Goal: Task Accomplishment & Management: Manage account settings

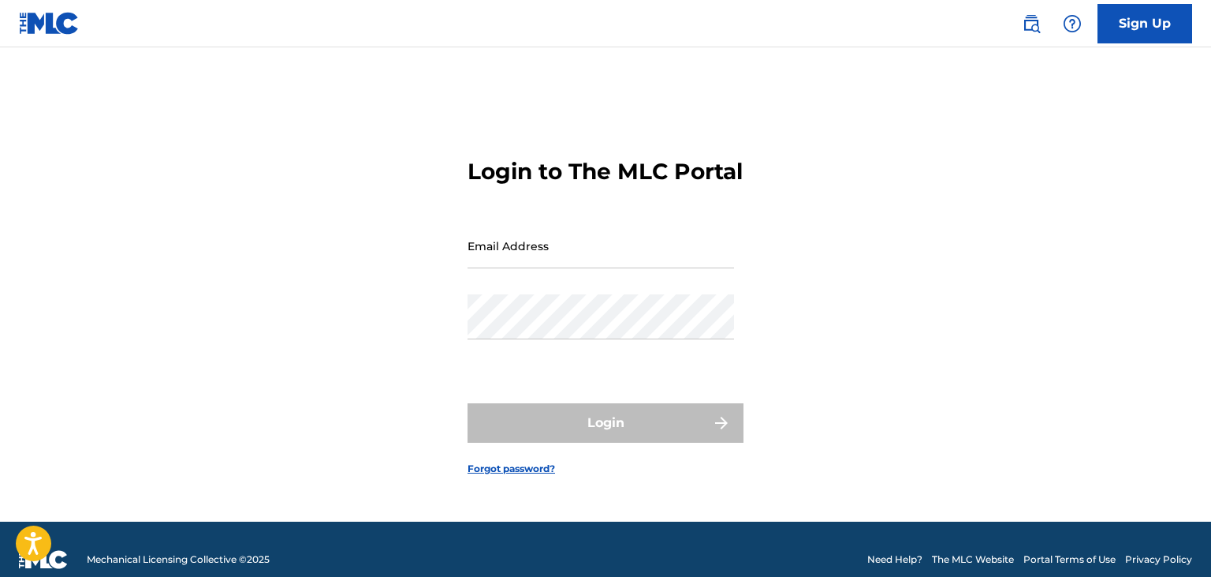
click at [625, 418] on div "Login" at bounding box center [606, 422] width 276 height 39
click at [1138, 29] on link "Sign Up" at bounding box center [1145, 23] width 95 height 39
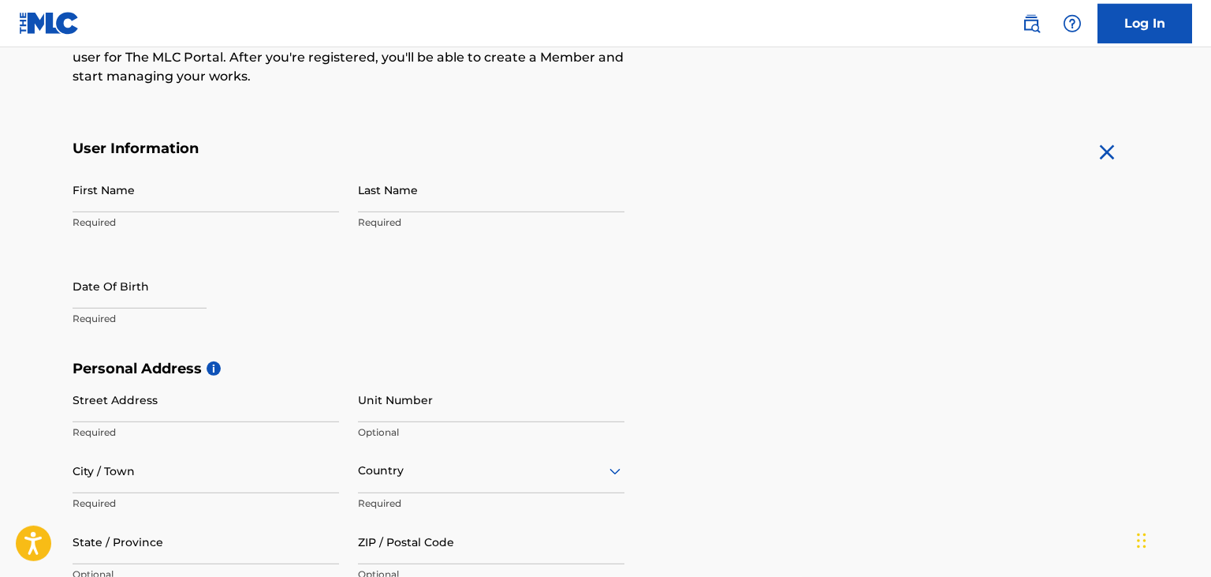
scroll to position [229, 0]
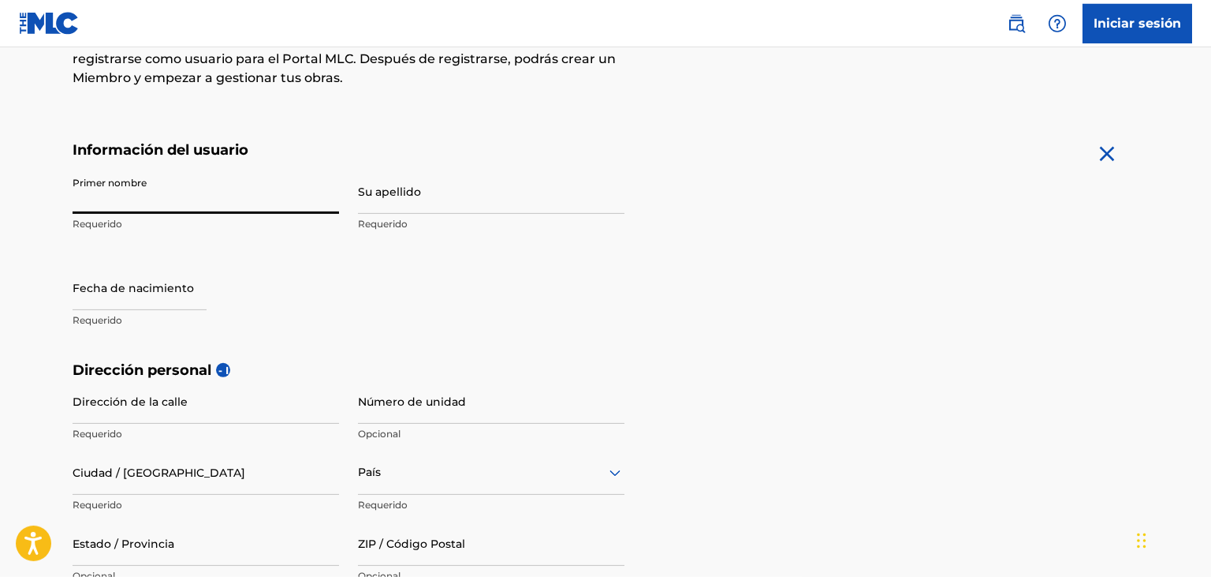
click at [274, 190] on input "Primer nombre" at bounding box center [206, 191] width 267 height 45
type input "[PERSON_NAME]"
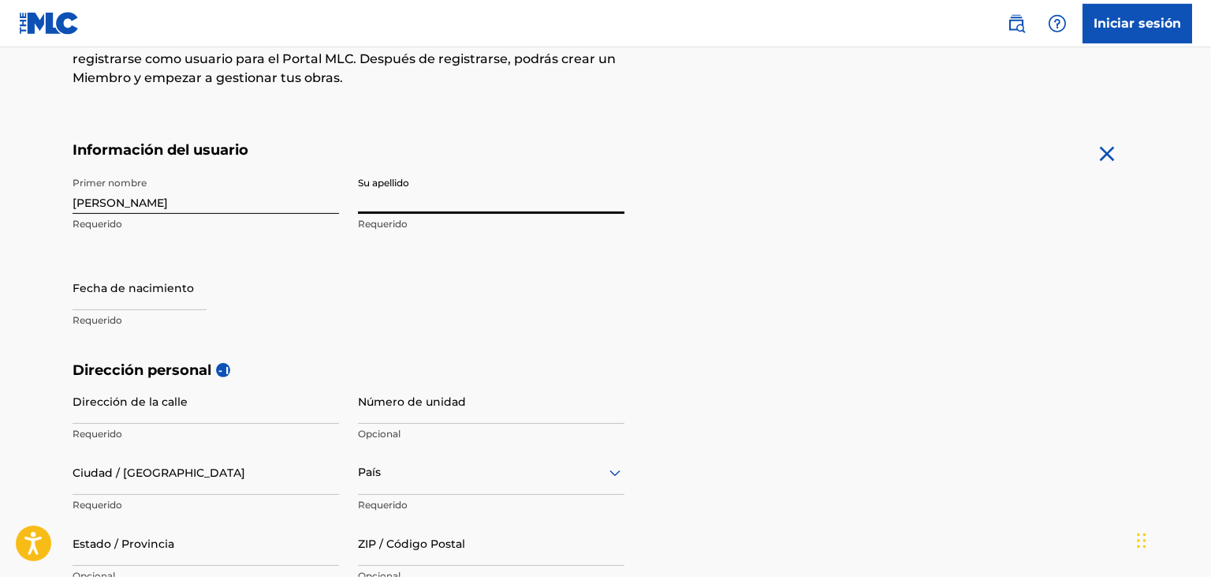
click at [443, 192] on input "Su apellido" at bounding box center [491, 191] width 267 height 45
type input "merlin"
click at [174, 273] on input "text" at bounding box center [140, 287] width 134 height 45
select select "8"
select select "2025"
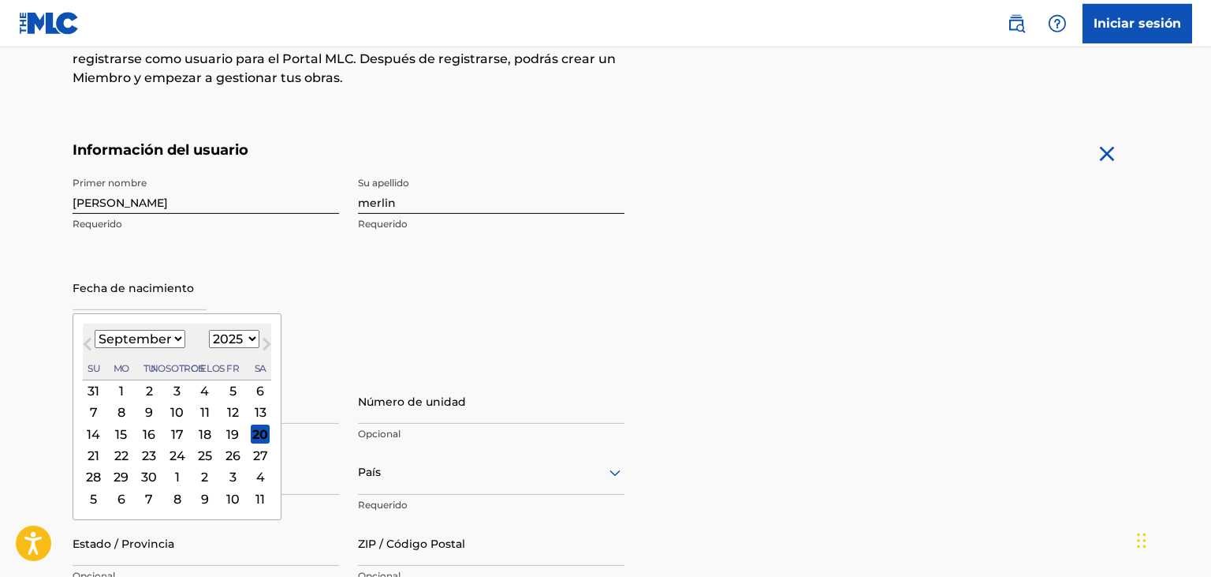
click at [188, 448] on div "21 22 23 24 25 26 27" at bounding box center [177, 455] width 189 height 21
click at [185, 450] on div "24" at bounding box center [177, 455] width 19 height 19
type input "[DATE]"
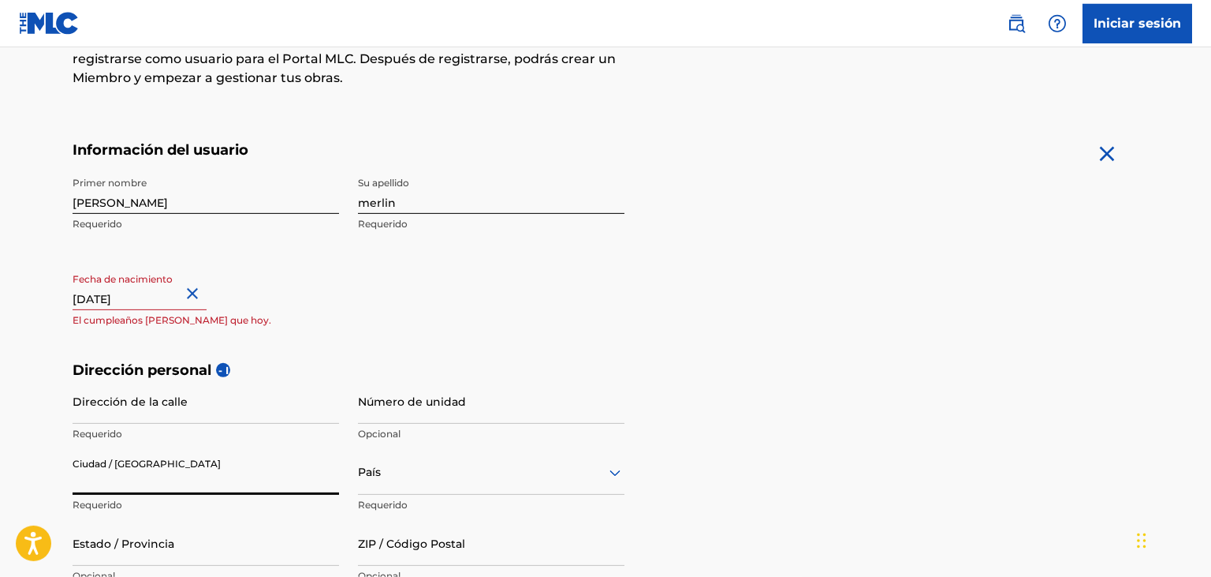
click at [185, 450] on input "Ciudad / [GEOGRAPHIC_DATA]" at bounding box center [206, 472] width 267 height 45
select select "8"
select select "2025"
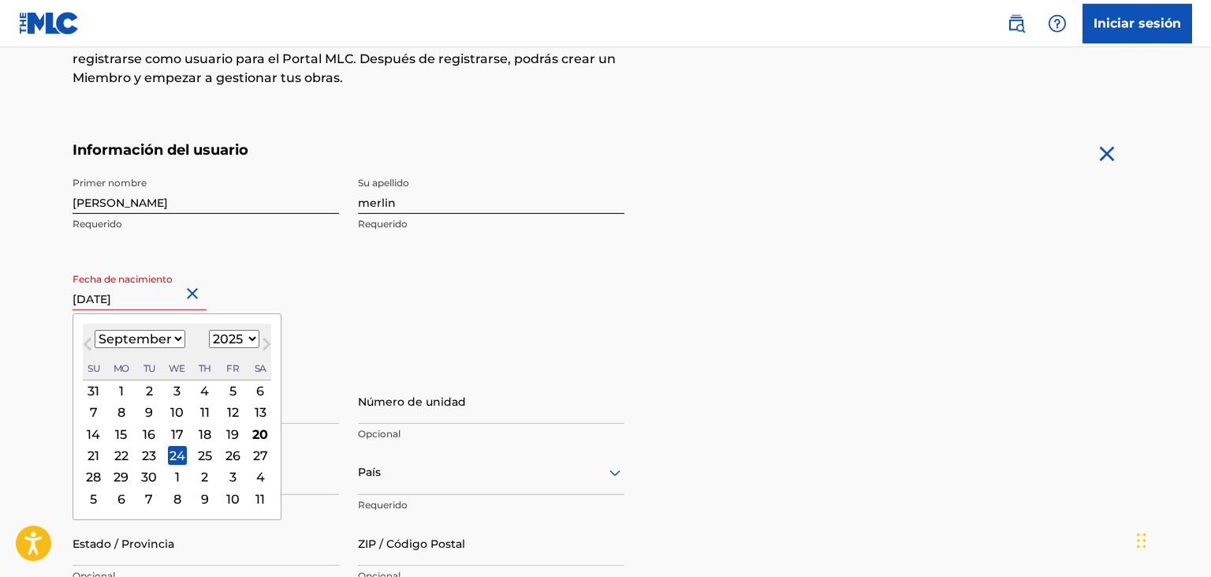
click at [177, 308] on input "[DATE]" at bounding box center [140, 287] width 134 height 45
click at [95, 330] on select "January February March April May June July August September October November De…" at bounding box center [140, 339] width 91 height 18
select select "7"
click option "August" at bounding box center [0, 0] width 0 height 0
click at [185, 302] on input "[DATE]" at bounding box center [140, 287] width 134 height 45
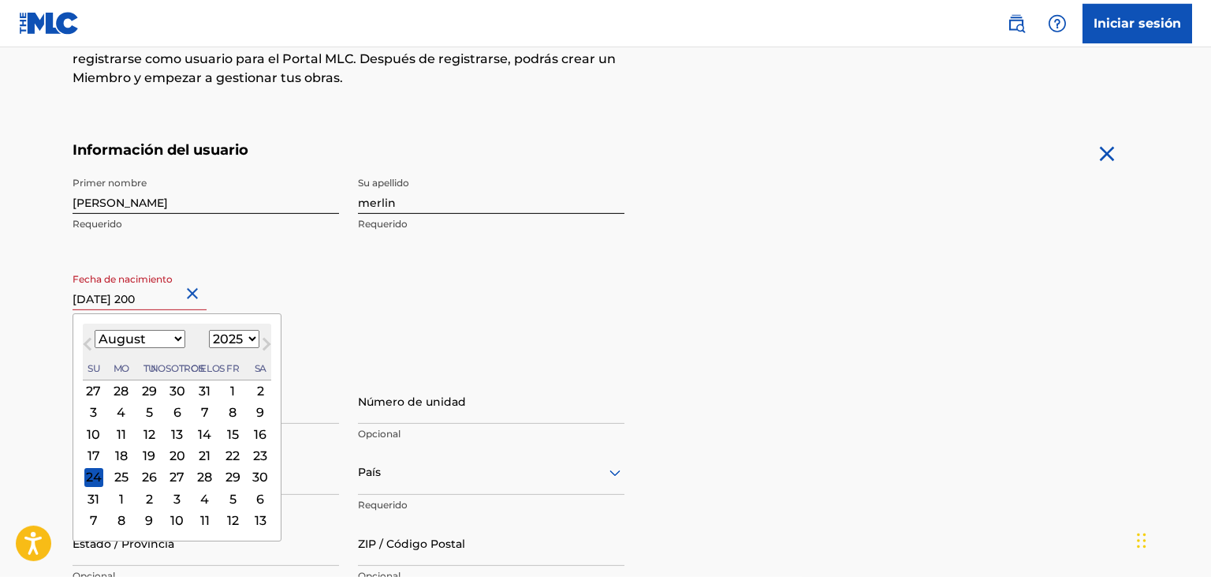
type input "[DATE]"
select select "8"
select select "2005"
type input "[DATE]"
click at [398, 325] on div "Primer nombre [PERSON_NAME] Su [PERSON_NAME] Requerido Fecha de nacimiento [DEM…" at bounding box center [349, 265] width 552 height 192
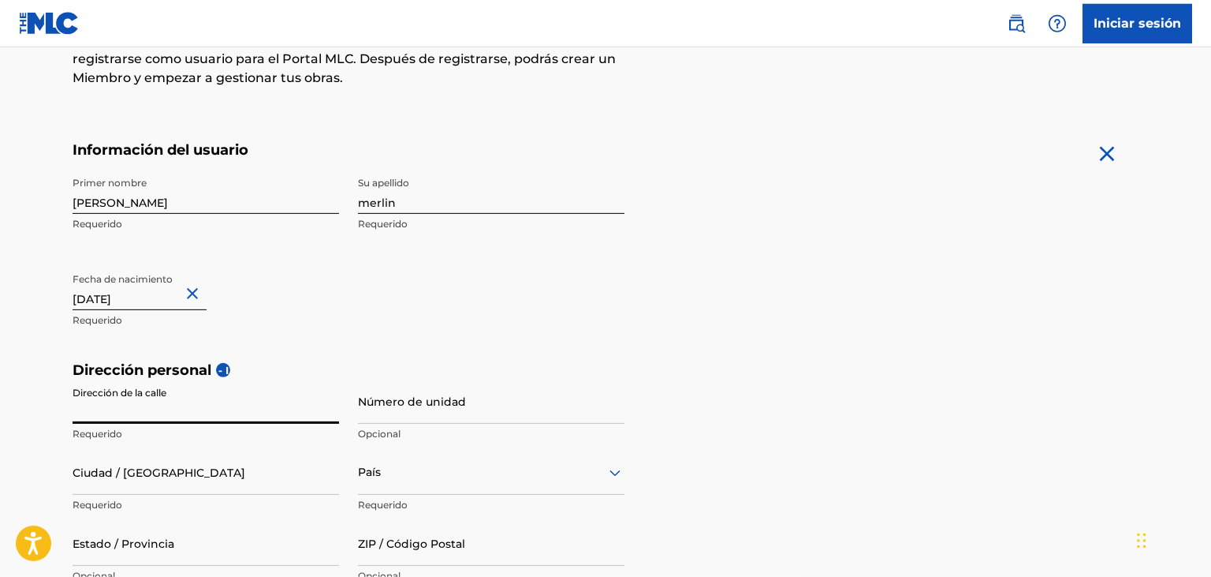
click at [211, 419] on input "Dirección de la calle" at bounding box center [206, 401] width 267 height 45
type input "17 pasaje so"
click at [480, 391] on input "Número de unidad" at bounding box center [491, 401] width 267 height 45
type input "090203"
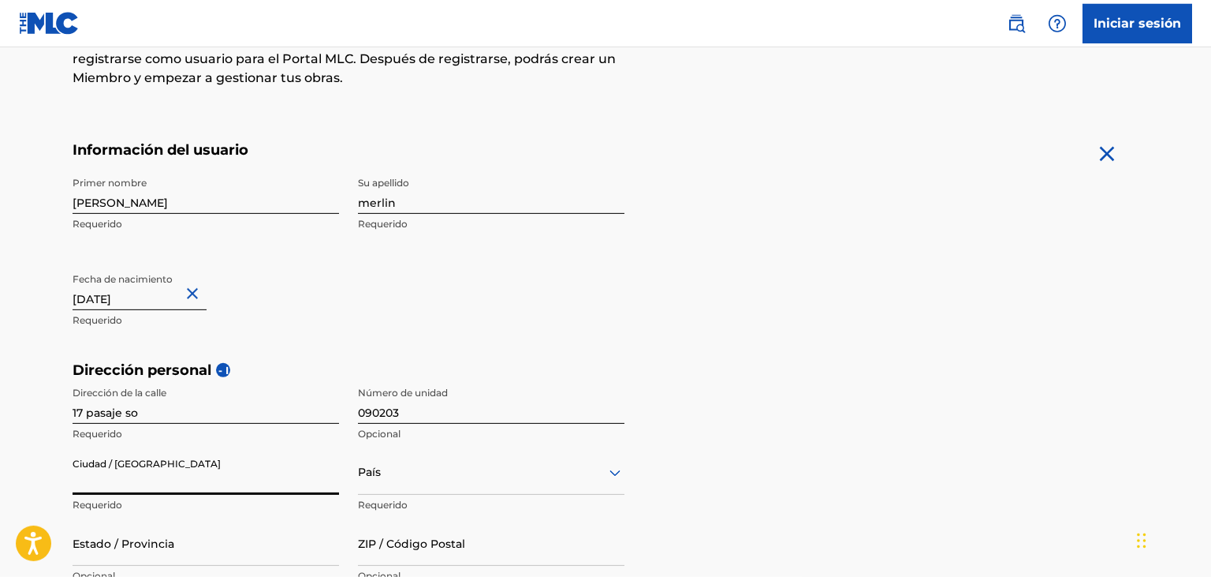
click at [191, 482] on input "Ciudad / [GEOGRAPHIC_DATA]" at bounding box center [206, 472] width 267 height 45
type input "[GEOGRAPHIC_DATA]"
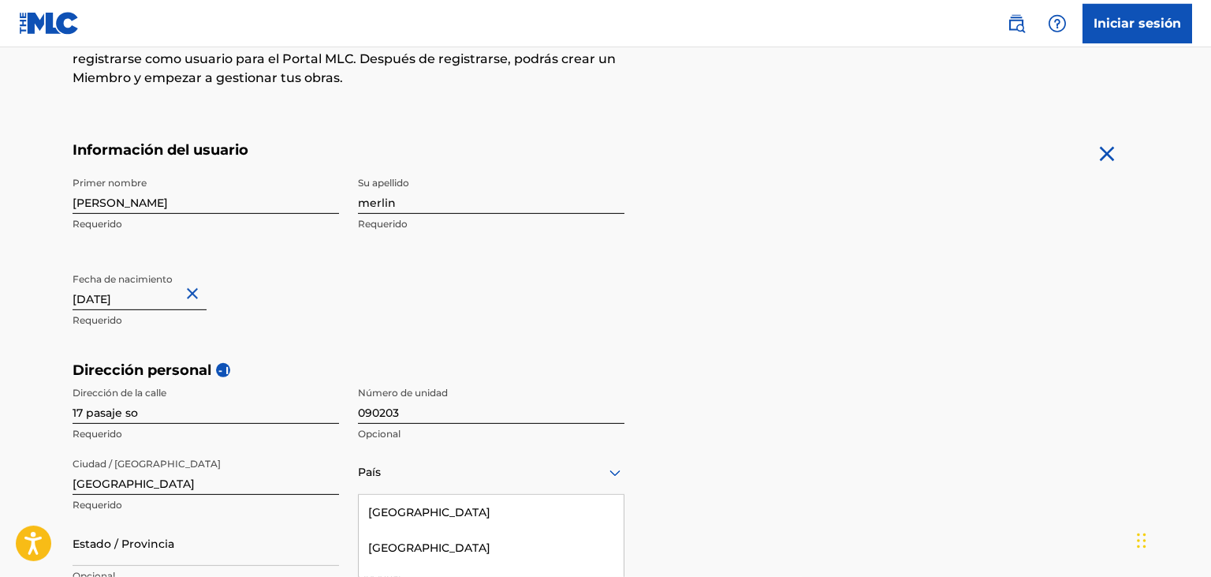
scroll to position [384, 0]
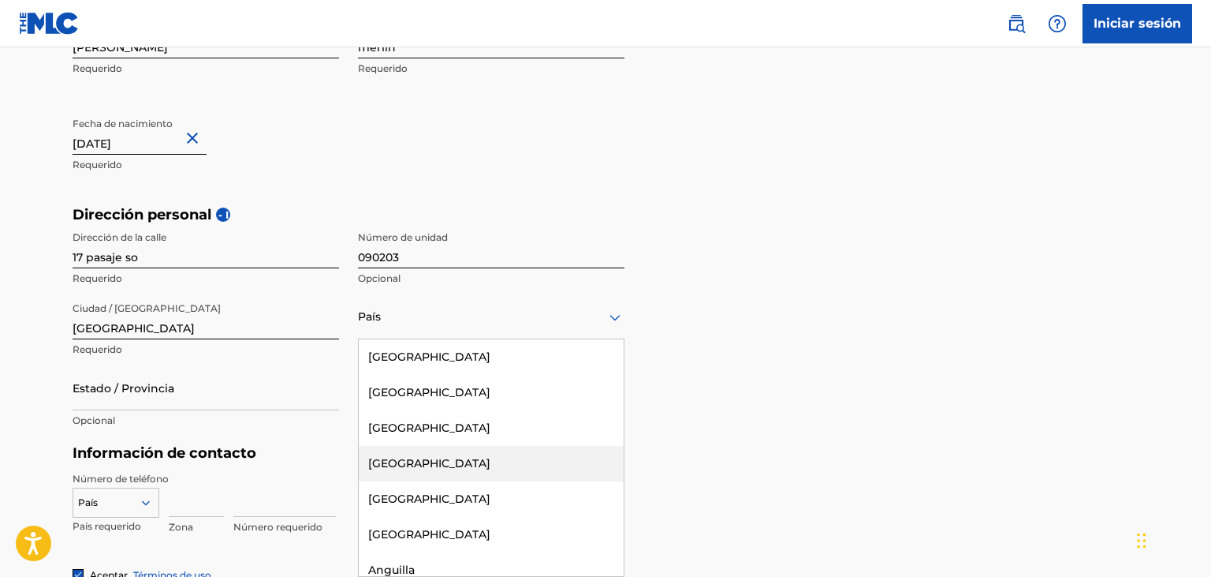
click at [438, 339] on div "223 results available. Use Up and Down to choose options, press Enter to select…" at bounding box center [491, 316] width 267 height 45
type input "w"
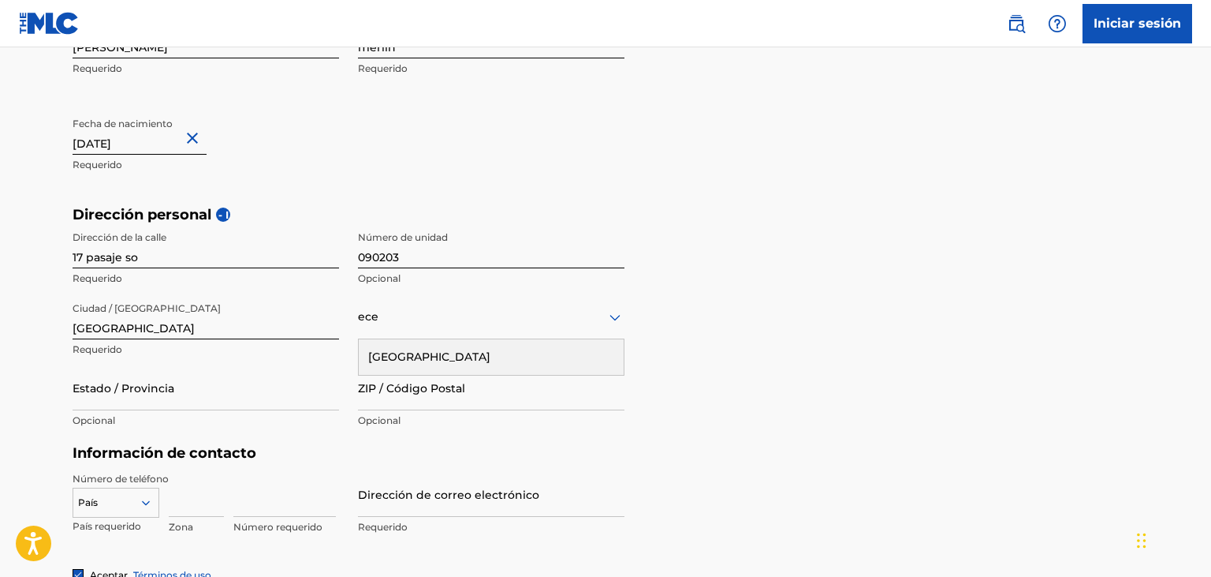
type input "ec"
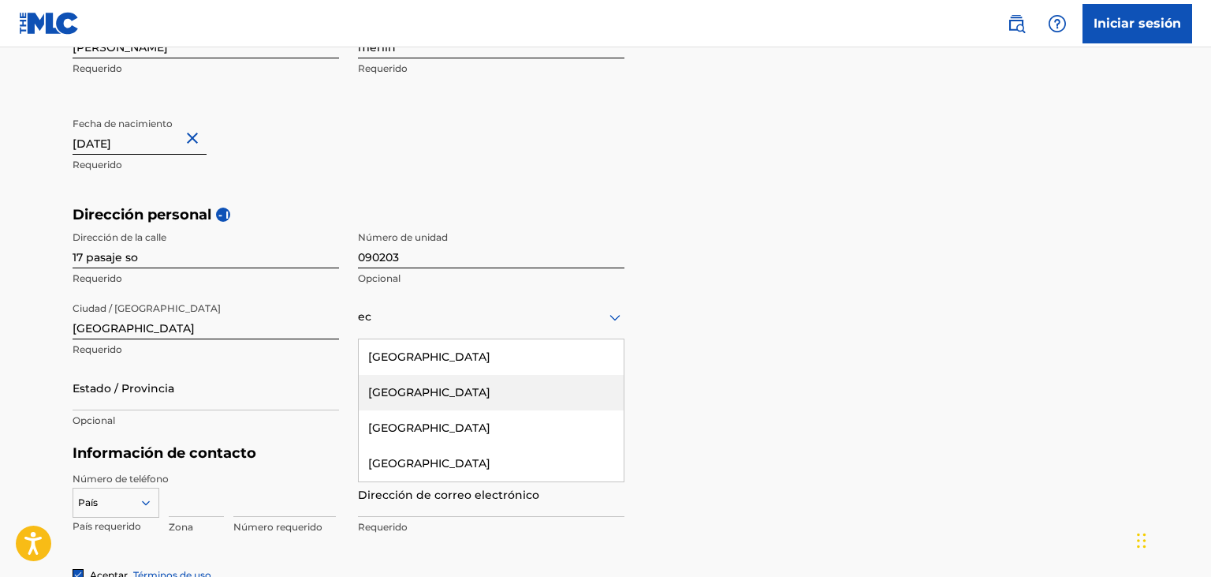
click at [457, 383] on div "[GEOGRAPHIC_DATA]" at bounding box center [491, 392] width 265 height 35
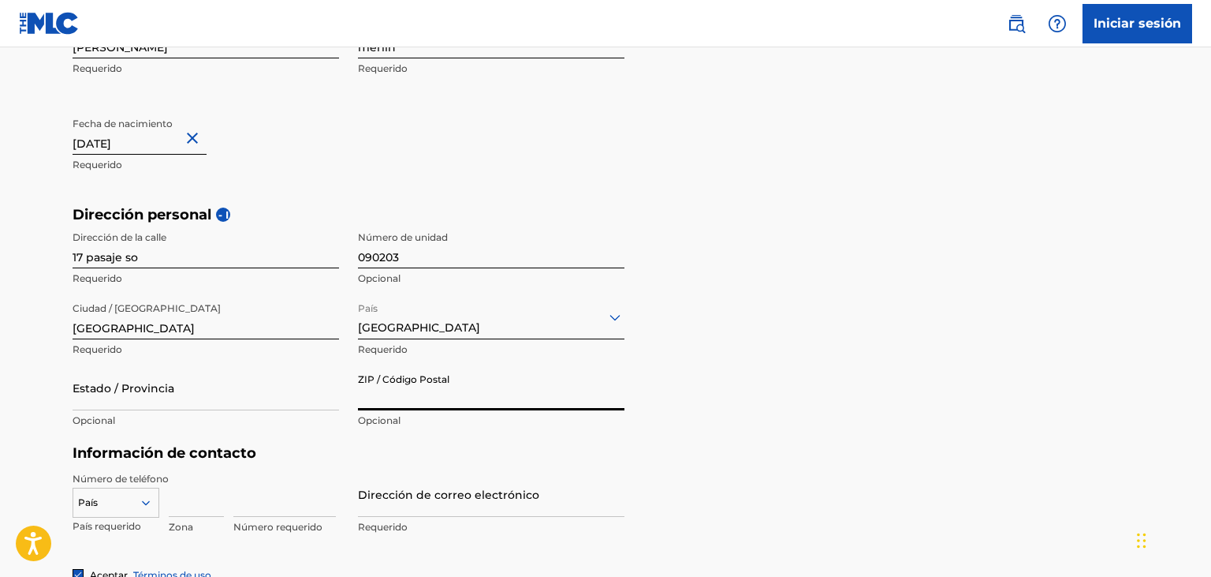
click at [450, 390] on input "ZIP / Código Postal" at bounding box center [491, 387] width 267 height 45
type input "090203"
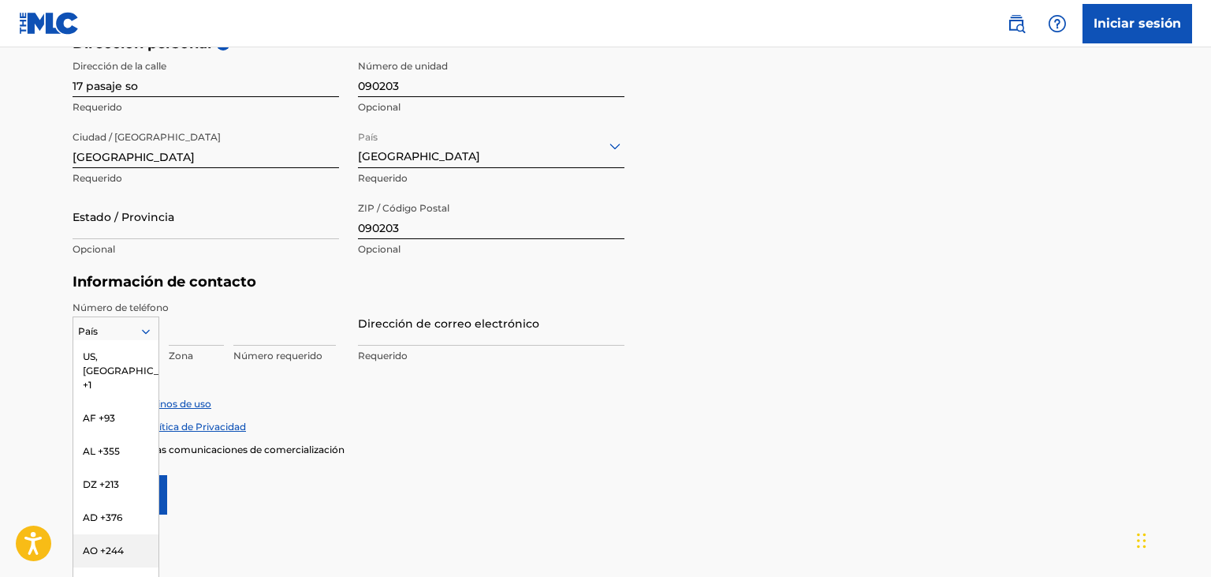
click at [142, 340] on div "216 results available. Use Up and Down to choose options, press Enter to select…" at bounding box center [116, 328] width 87 height 24
type input "593"
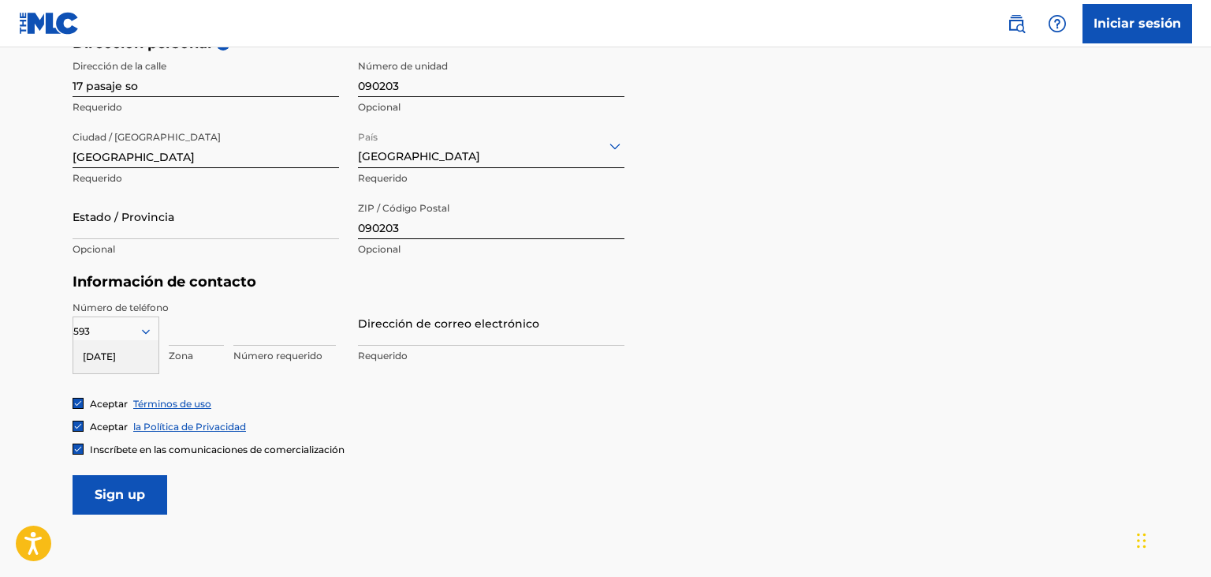
click at [125, 364] on div "[DATE]" at bounding box center [115, 356] width 85 height 33
click at [189, 336] on input at bounding box center [196, 322] width 55 height 45
type input "090203"
click at [263, 352] on p "Número requerido" at bounding box center [284, 356] width 103 height 14
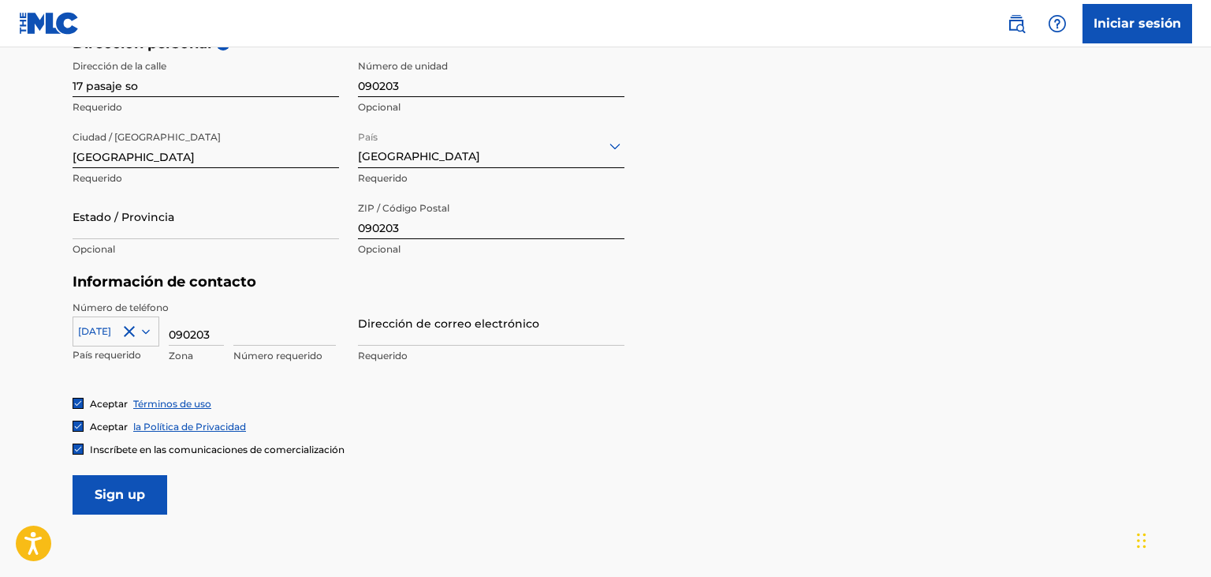
click at [258, 317] on input at bounding box center [284, 322] width 103 height 45
click at [243, 336] on input "0992277495" at bounding box center [284, 322] width 103 height 45
type input "992277495"
click at [482, 336] on input "Dirección de correo electrónico" at bounding box center [491, 322] width 267 height 45
type input "[EMAIL_ADDRESS][DOMAIN_NAME]"
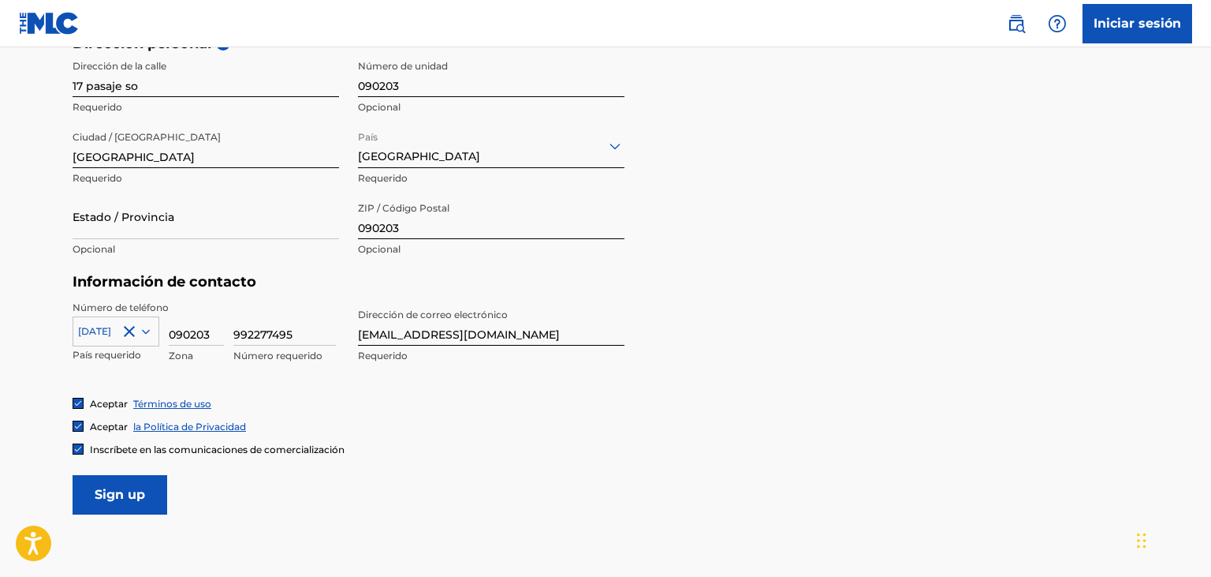
click at [121, 485] on input "Sign up" at bounding box center [120, 494] width 95 height 39
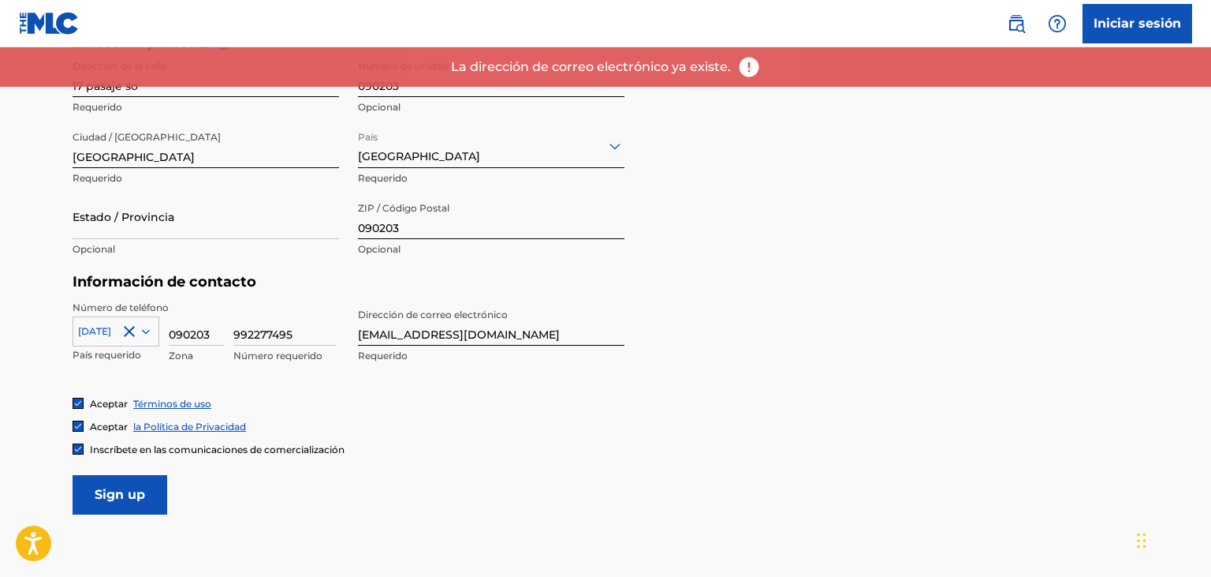
click at [1107, 6] on link "Iniciar sesión" at bounding box center [1138, 23] width 110 height 39
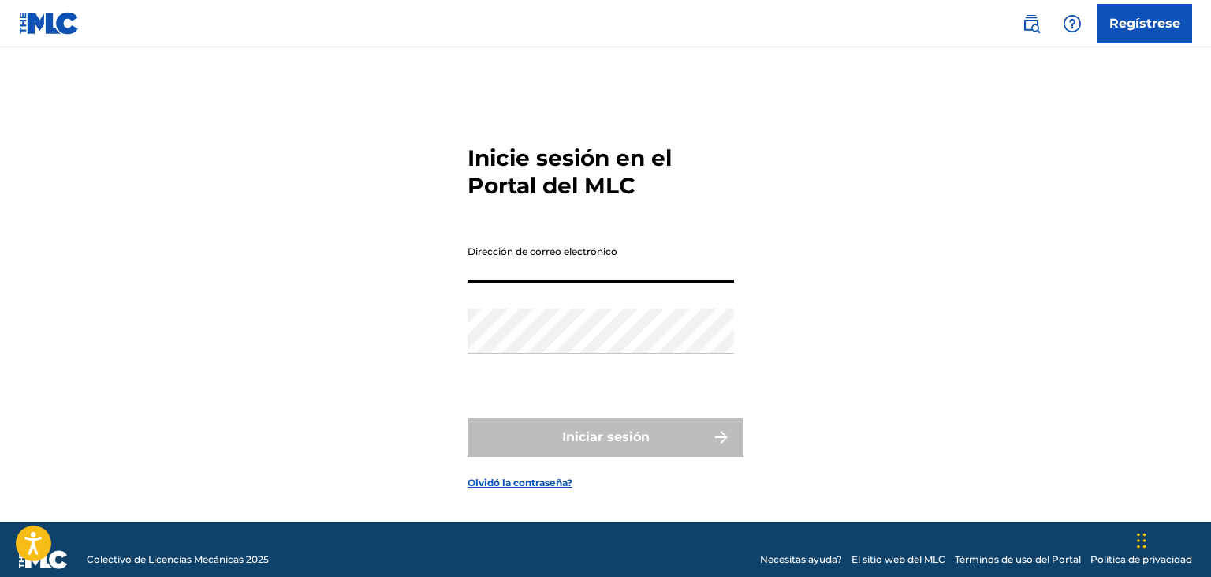
click at [581, 256] on input "Dirección de correo electrónico" at bounding box center [601, 259] width 267 height 45
type input "[EMAIL_ADDRESS][DOMAIN_NAME]"
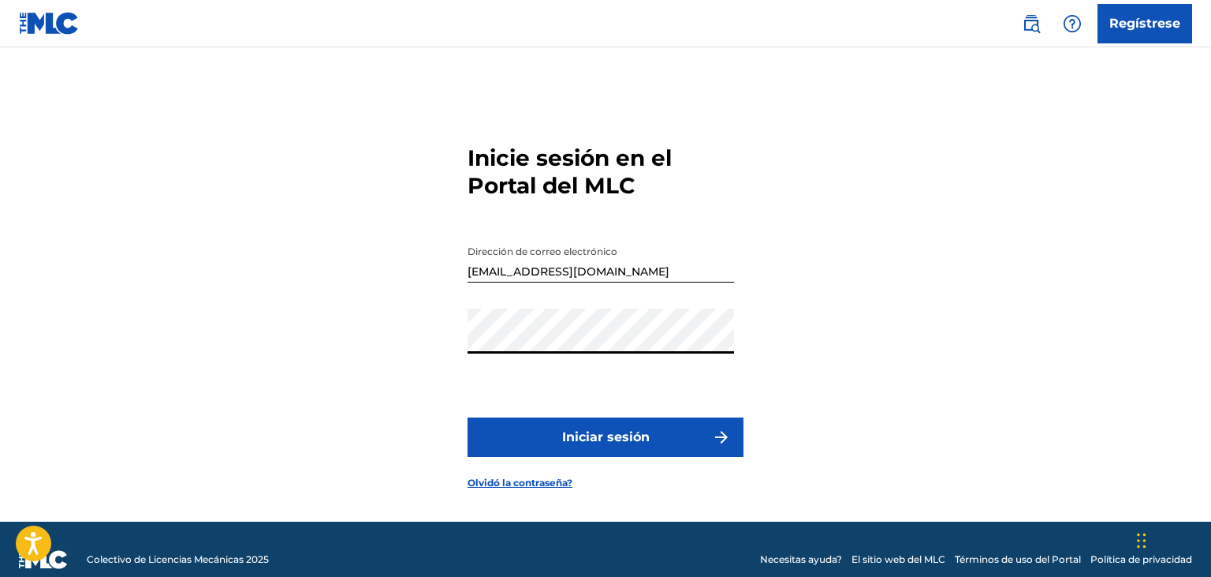
click at [468, 417] on button "Iniciar sesión" at bounding box center [606, 436] width 276 height 39
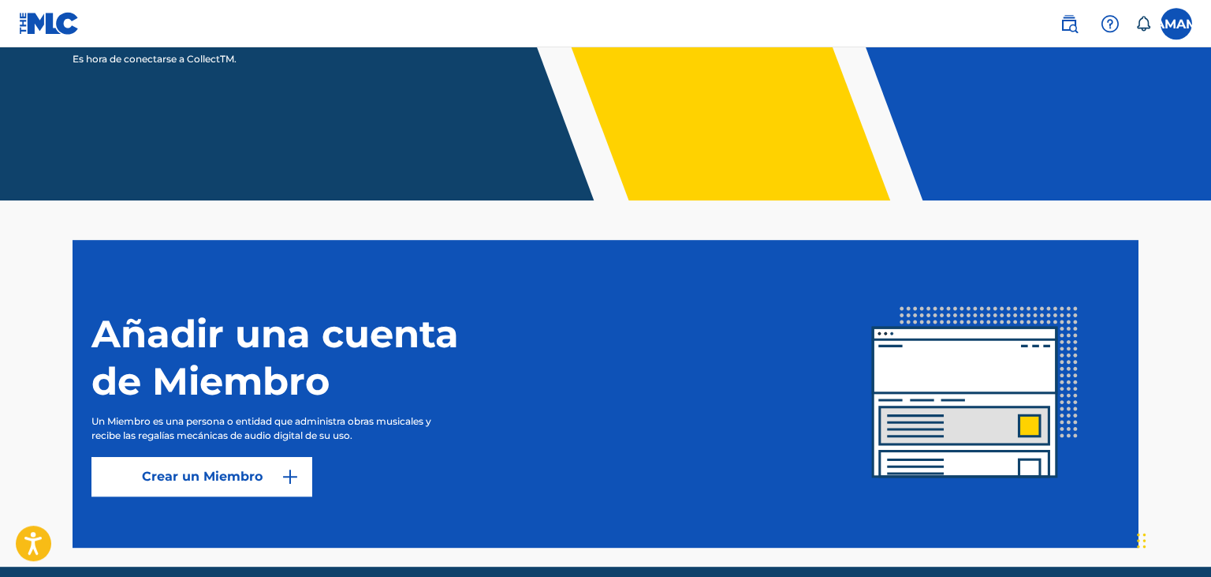
scroll to position [280, 0]
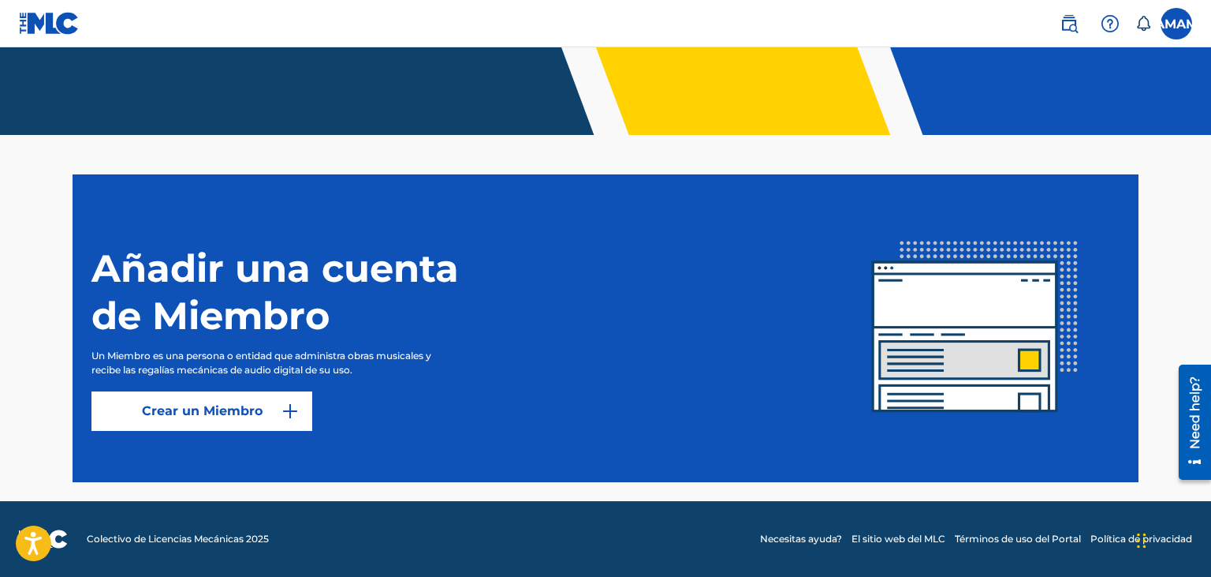
click at [286, 405] on img "submit" at bounding box center [290, 410] width 19 height 19
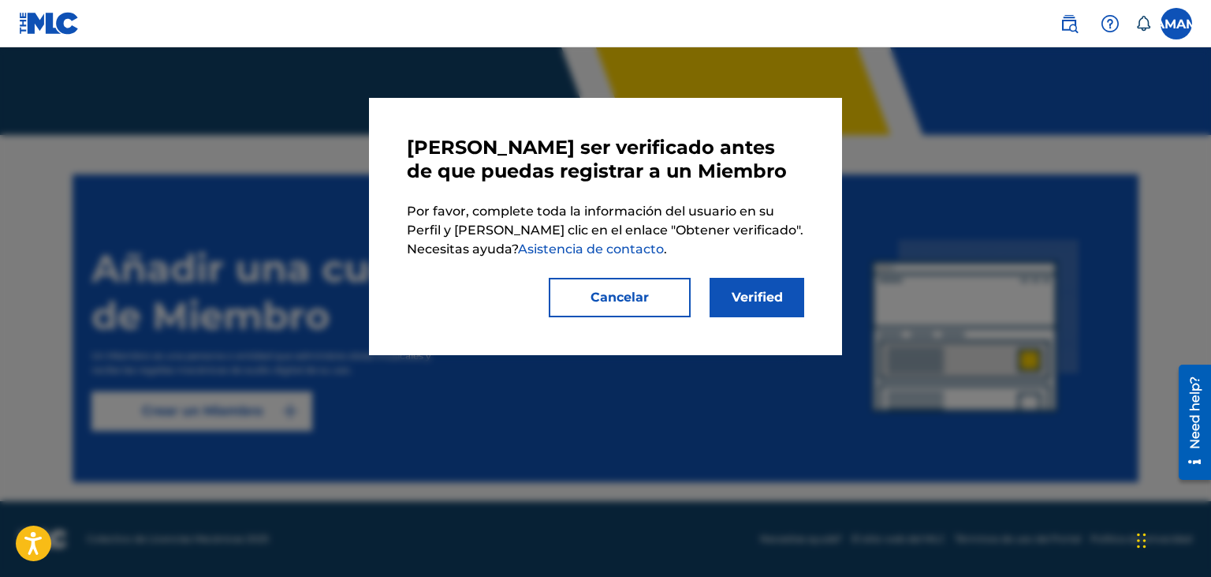
click at [749, 304] on link "Verified" at bounding box center [757, 297] width 95 height 39
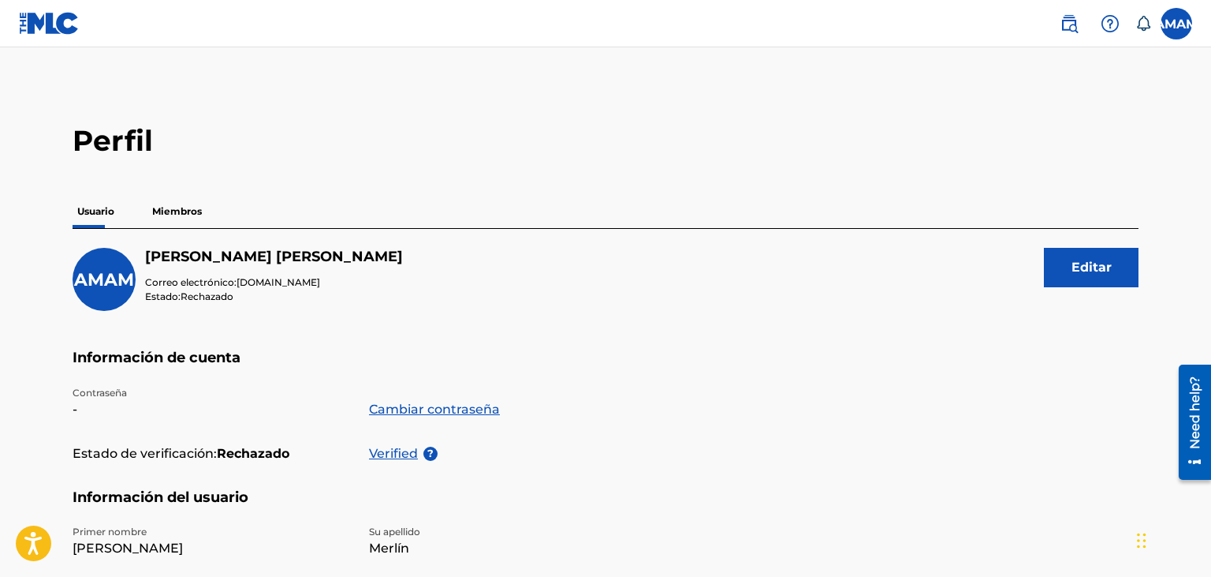
click at [195, 216] on p "Miembros" at bounding box center [176, 211] width 59 height 33
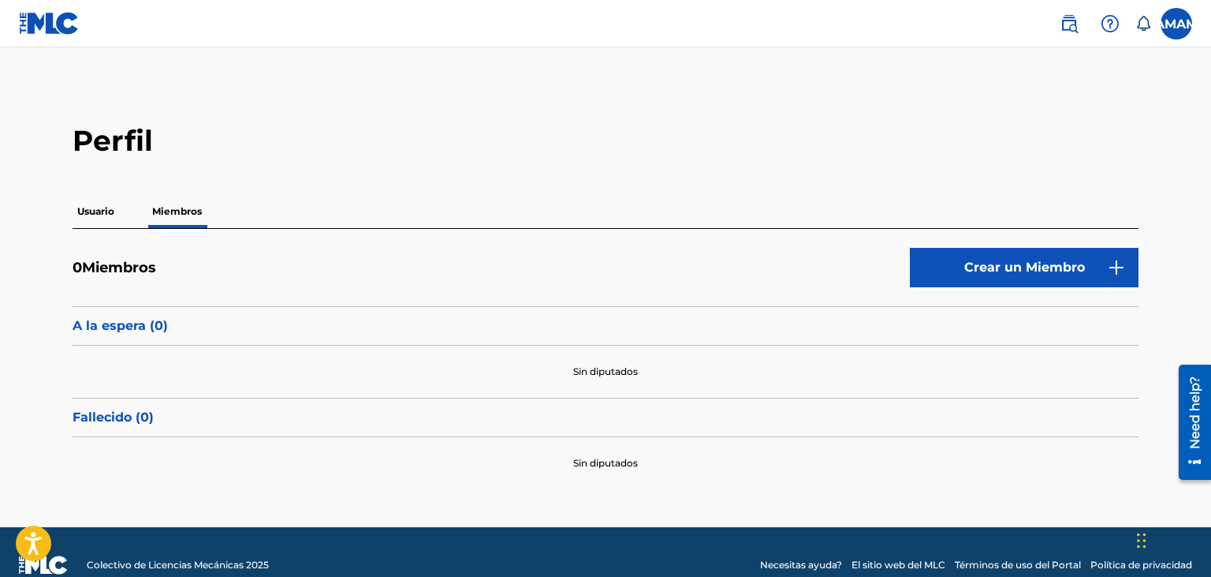
click at [1036, 270] on button "Crear un Miembro" at bounding box center [1024, 267] width 229 height 39
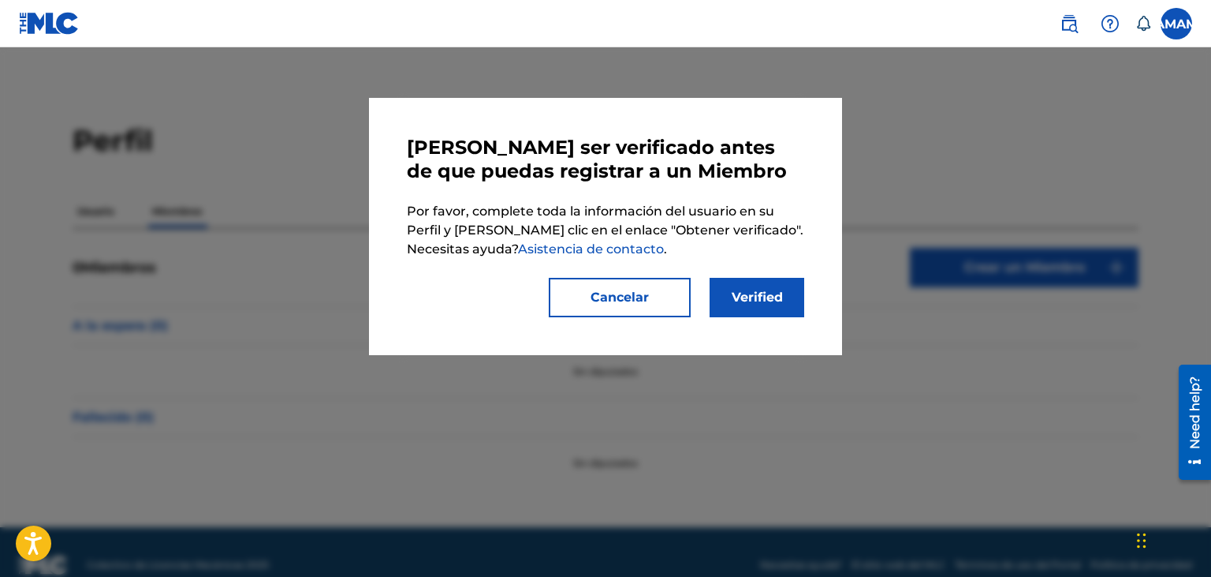
click at [763, 304] on link "Verified" at bounding box center [757, 297] width 95 height 39
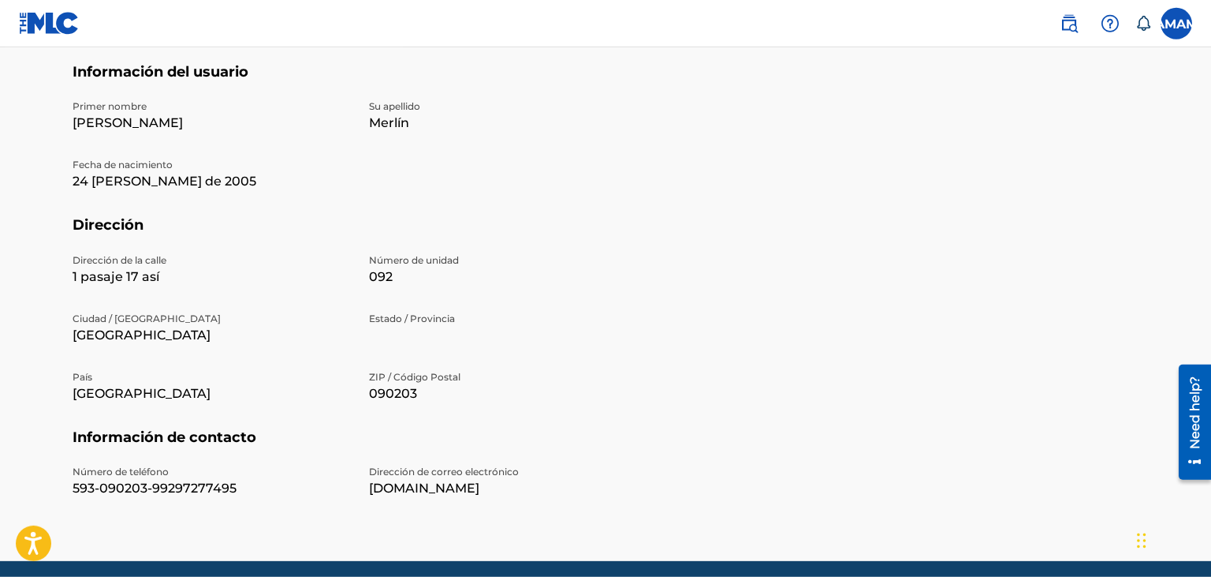
scroll to position [429, 0]
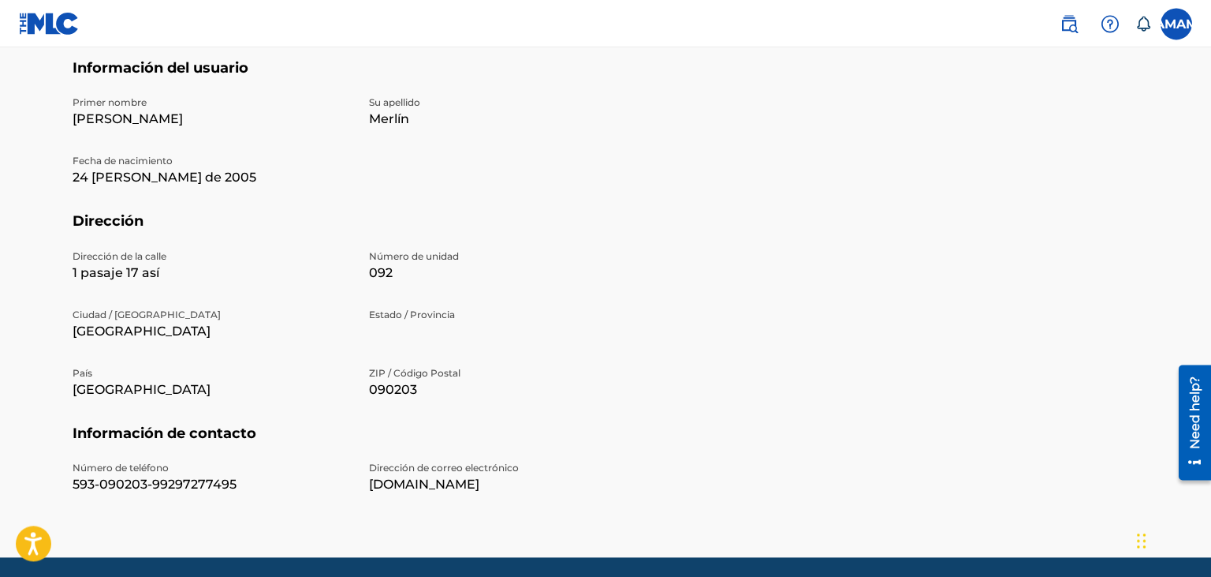
click at [380, 274] on p "092" at bounding box center [508, 272] width 278 height 19
drag, startPoint x: 397, startPoint y: 273, endPoint x: 386, endPoint y: 272, distance: 10.3
click at [386, 272] on p "092" at bounding box center [508, 272] width 278 height 19
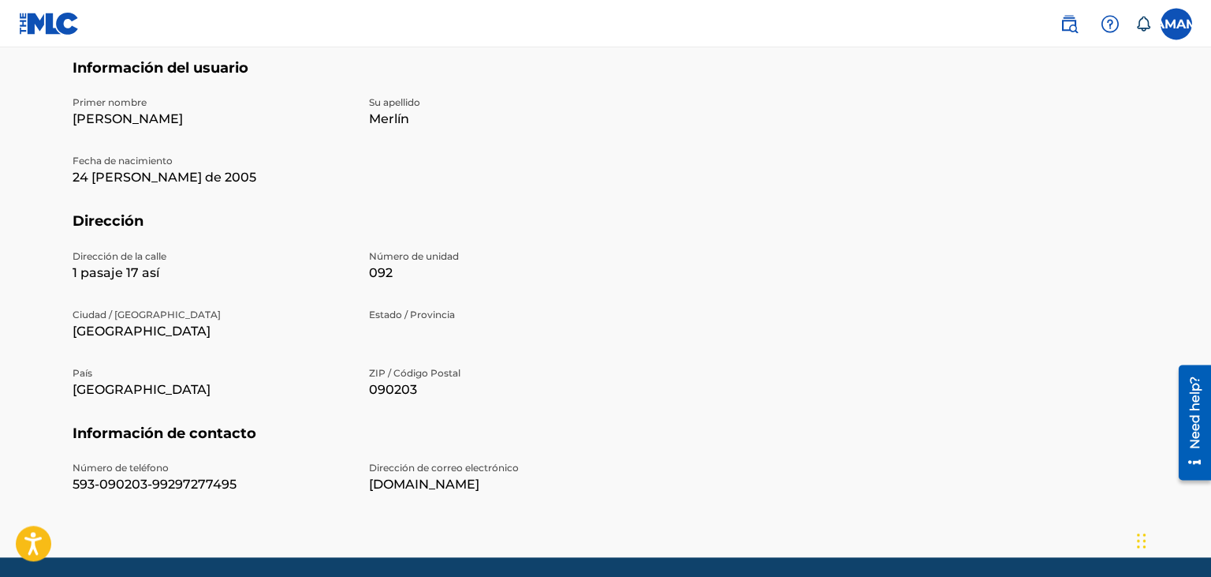
click at [402, 274] on p "092" at bounding box center [508, 272] width 278 height 19
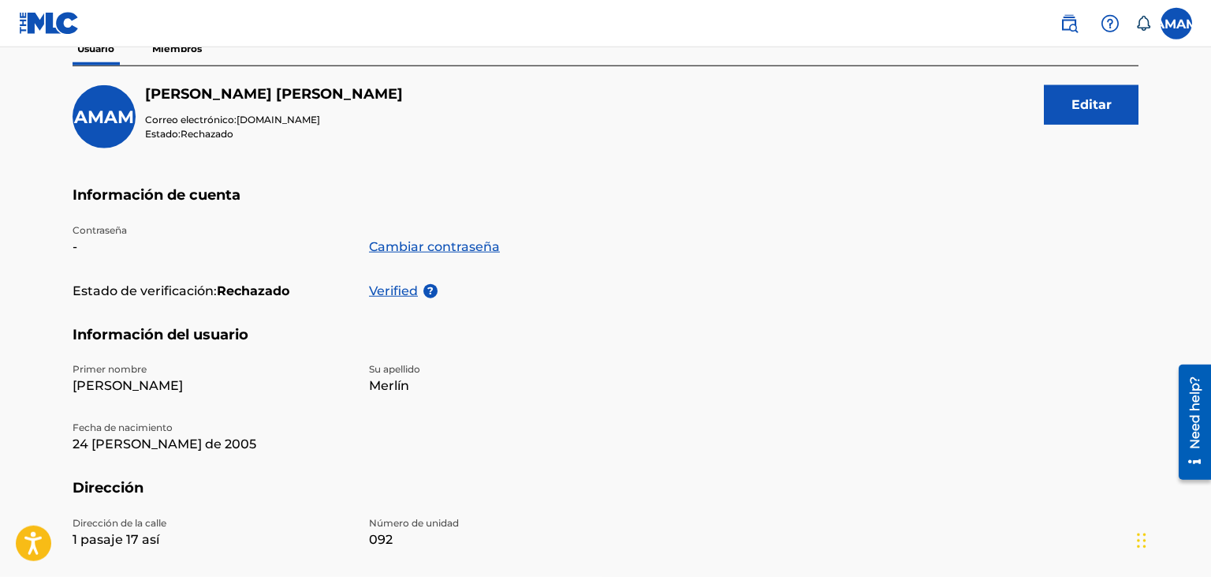
scroll to position [161, 0]
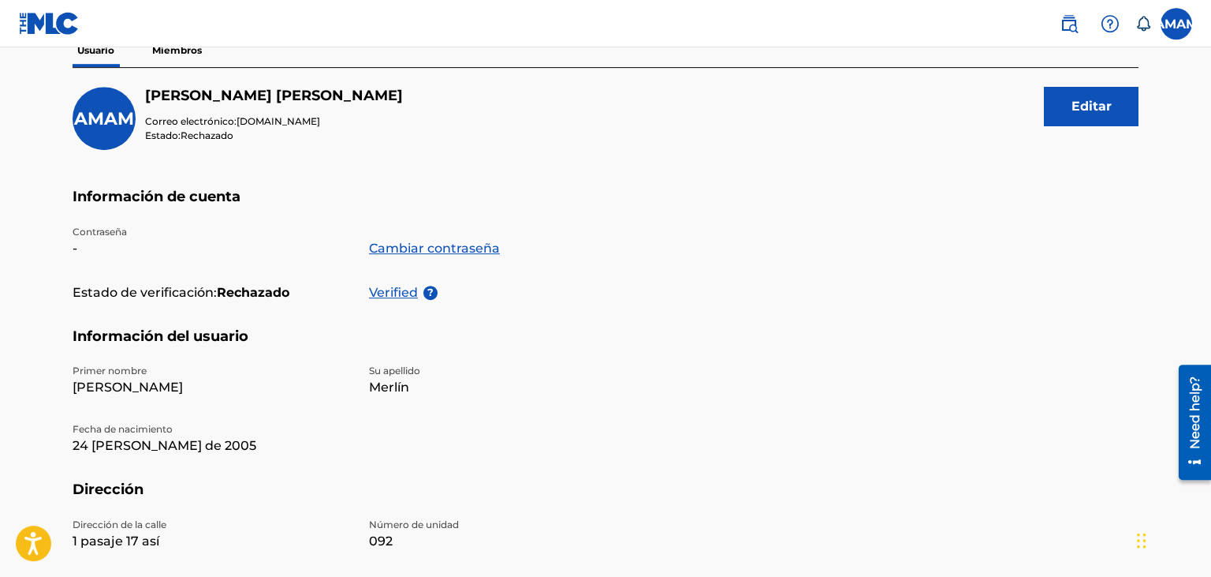
click at [1090, 104] on button "Editar" at bounding box center [1091, 106] width 95 height 39
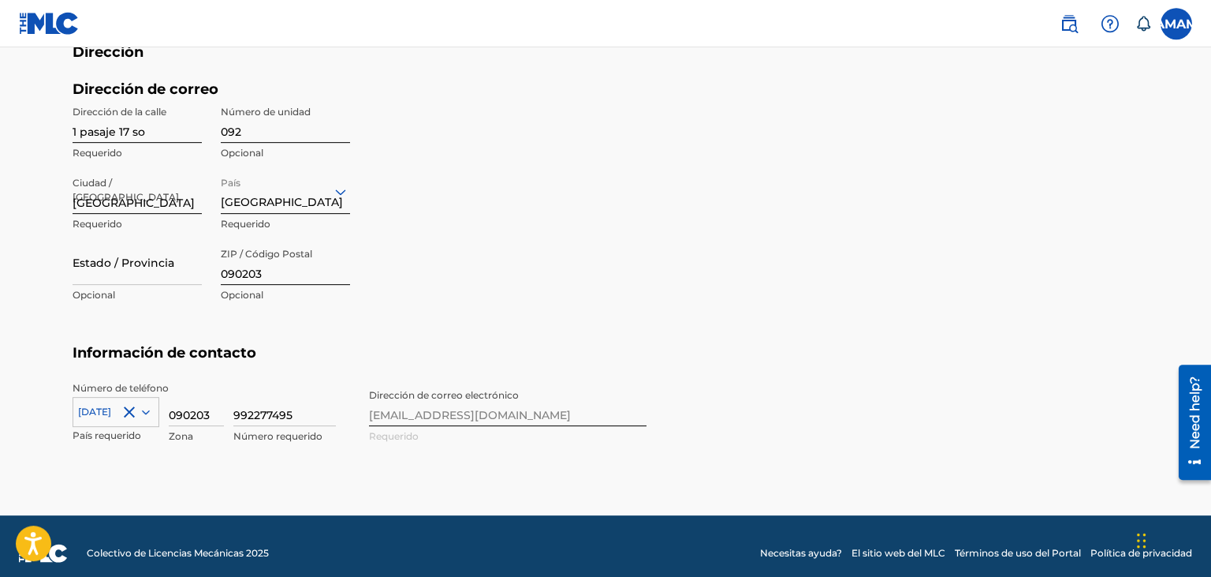
scroll to position [687, 0]
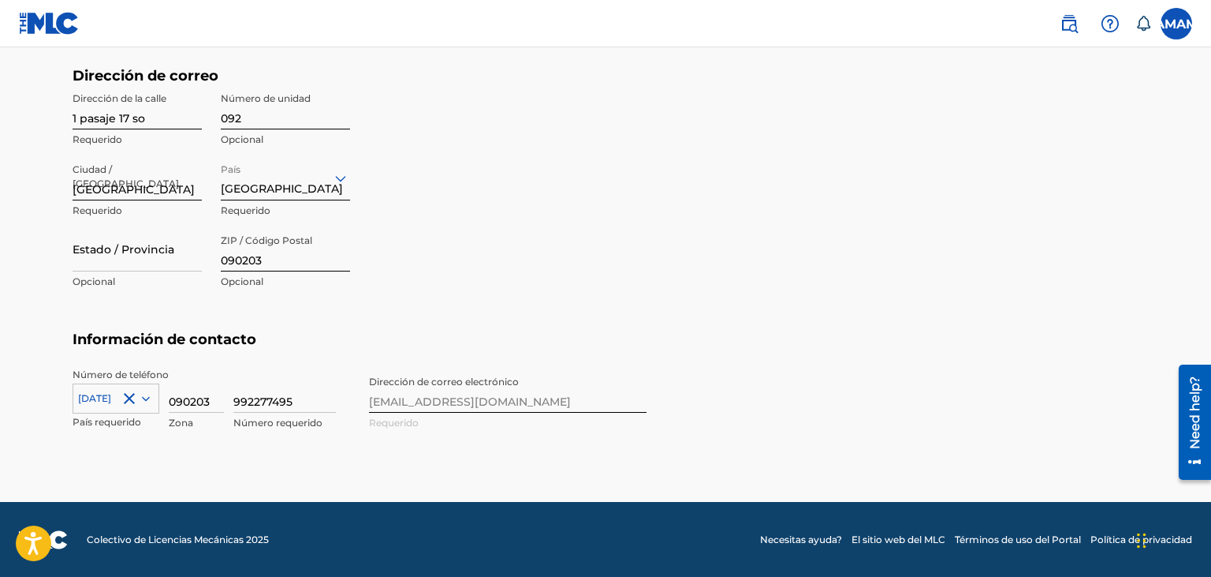
click at [211, 392] on input "090203" at bounding box center [196, 390] width 55 height 45
type input "0"
type input "g"
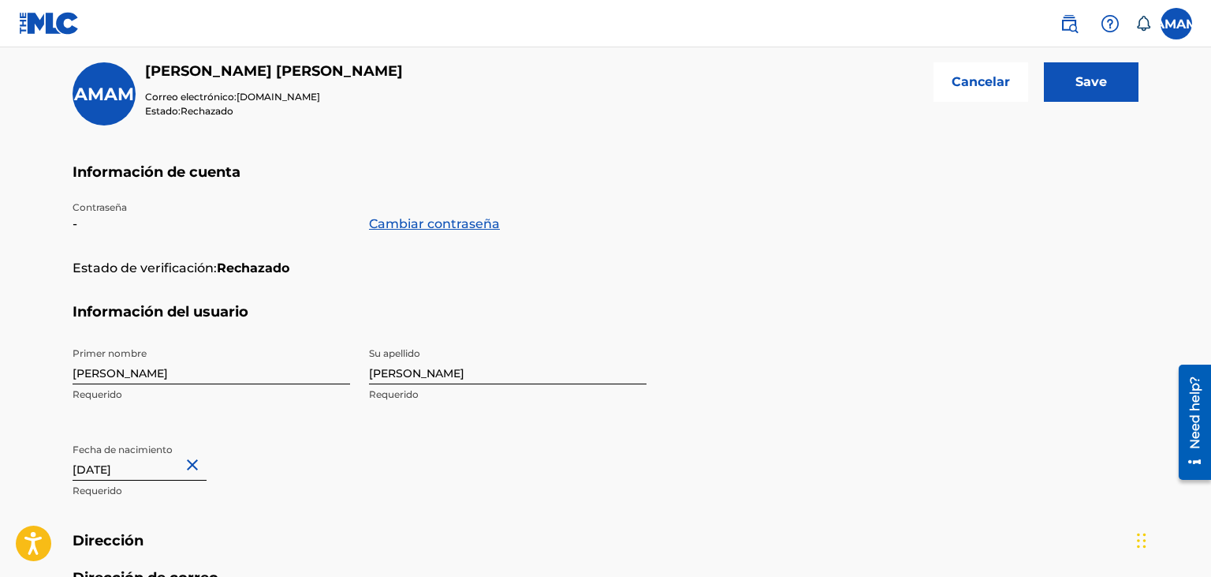
type input "593"
click at [1089, 101] on input "Save" at bounding box center [1091, 81] width 95 height 39
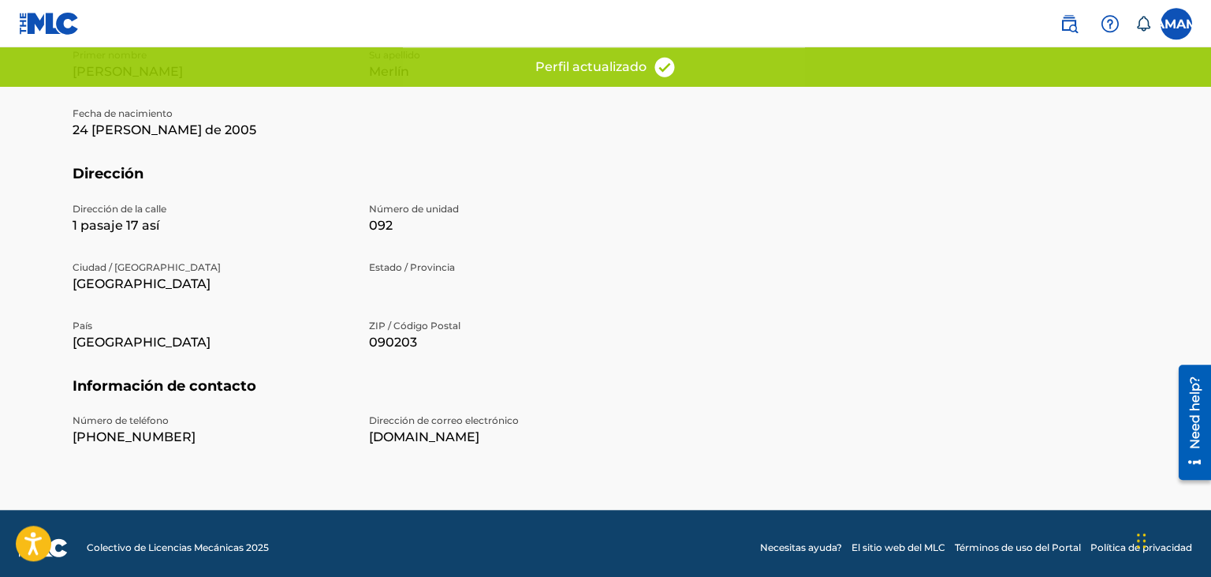
scroll to position [484, 0]
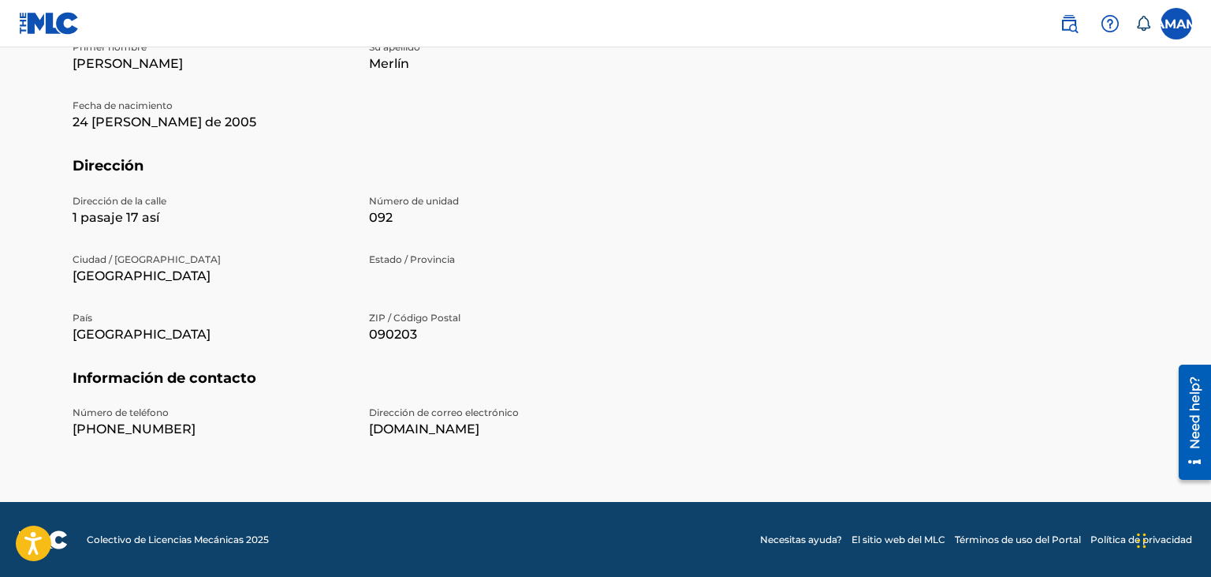
click at [415, 286] on div "Dirección de la [STREET_ADDRESS] / Provincia [GEOGRAPHIC_DATA] ZIP / Código Pos…" at bounding box center [360, 281] width 574 height 175
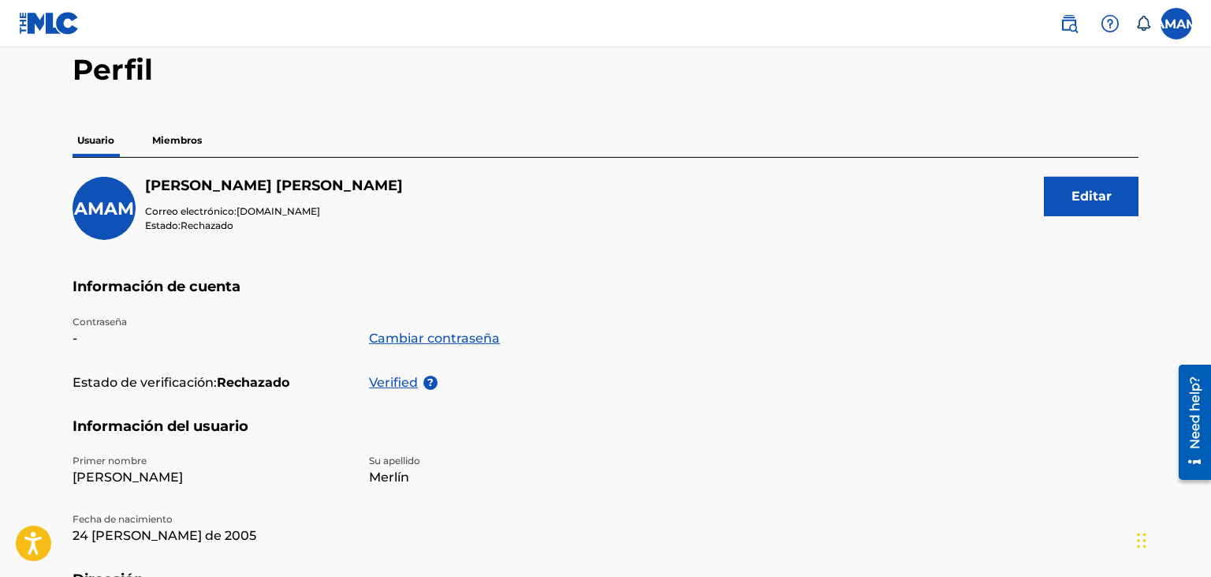
scroll to position [0, 0]
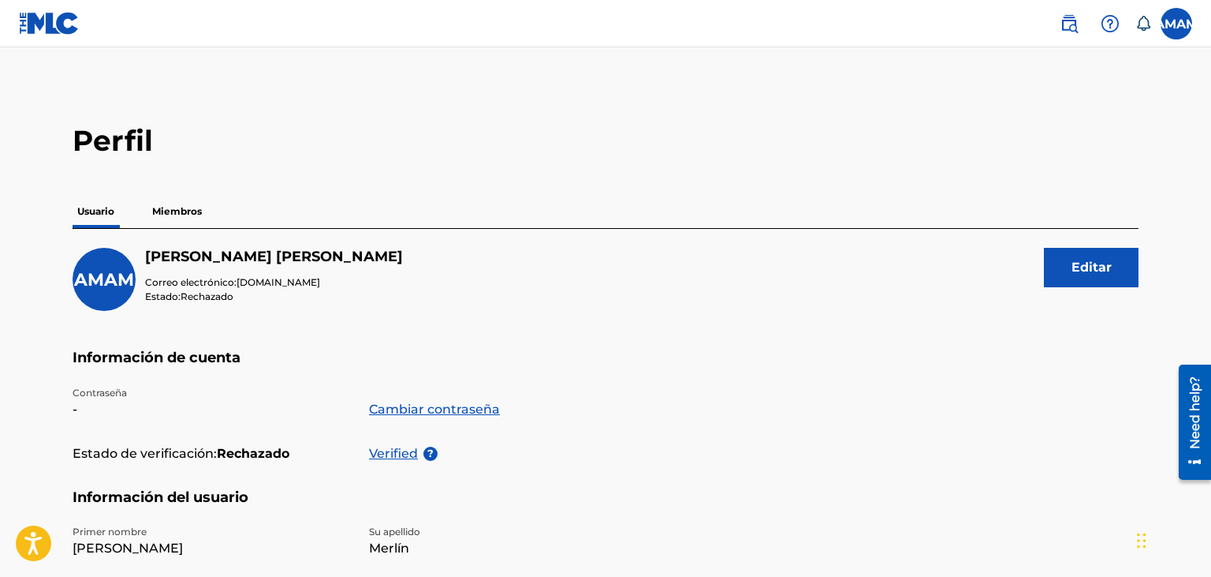
click at [1117, 270] on button "Editar" at bounding box center [1091, 267] width 95 height 39
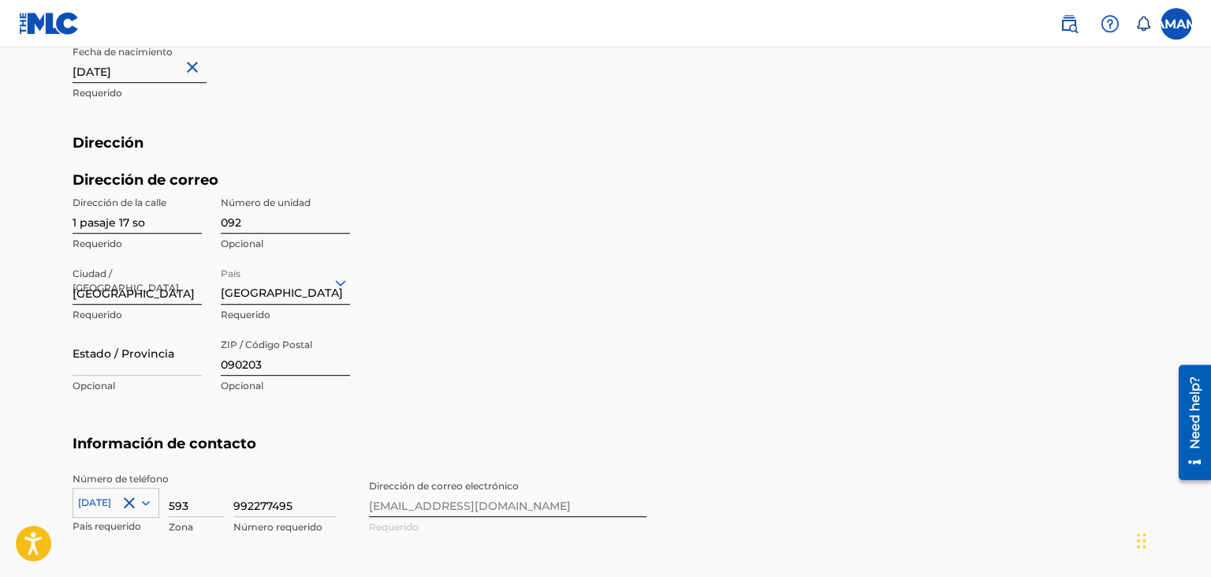
scroll to position [589, 0]
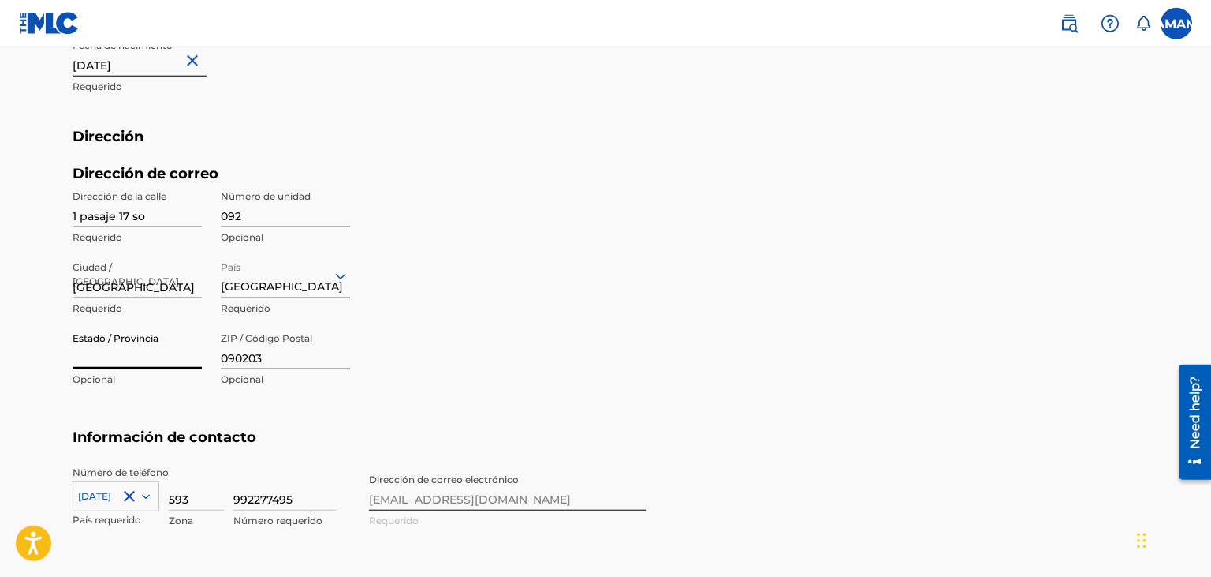
click at [101, 353] on input "Estado / Provincia" at bounding box center [137, 346] width 129 height 45
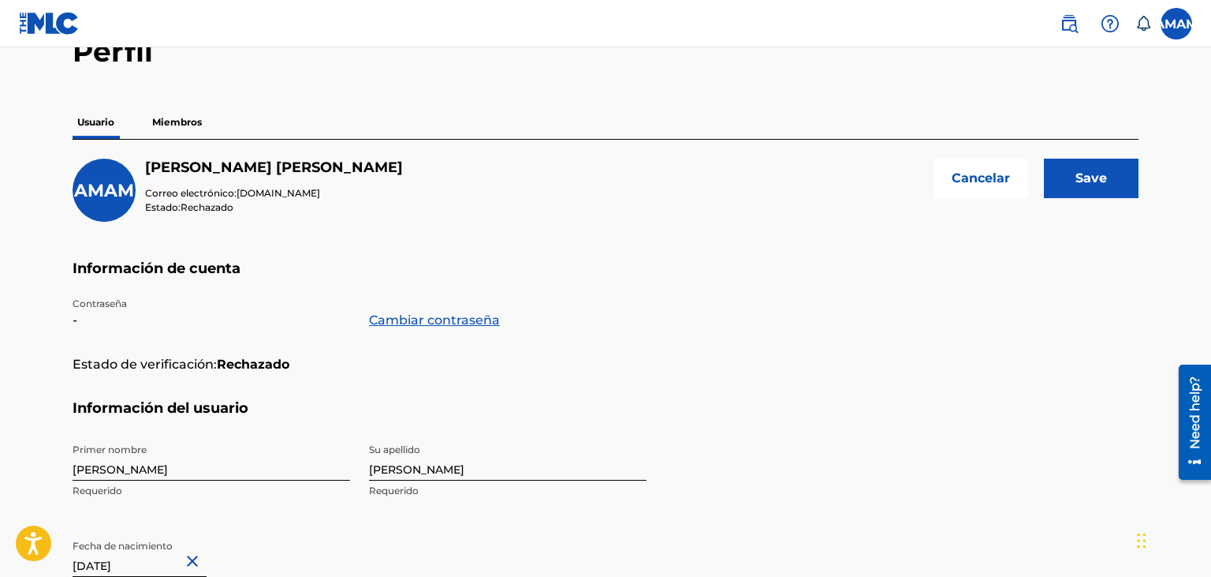
scroll to position [73, 0]
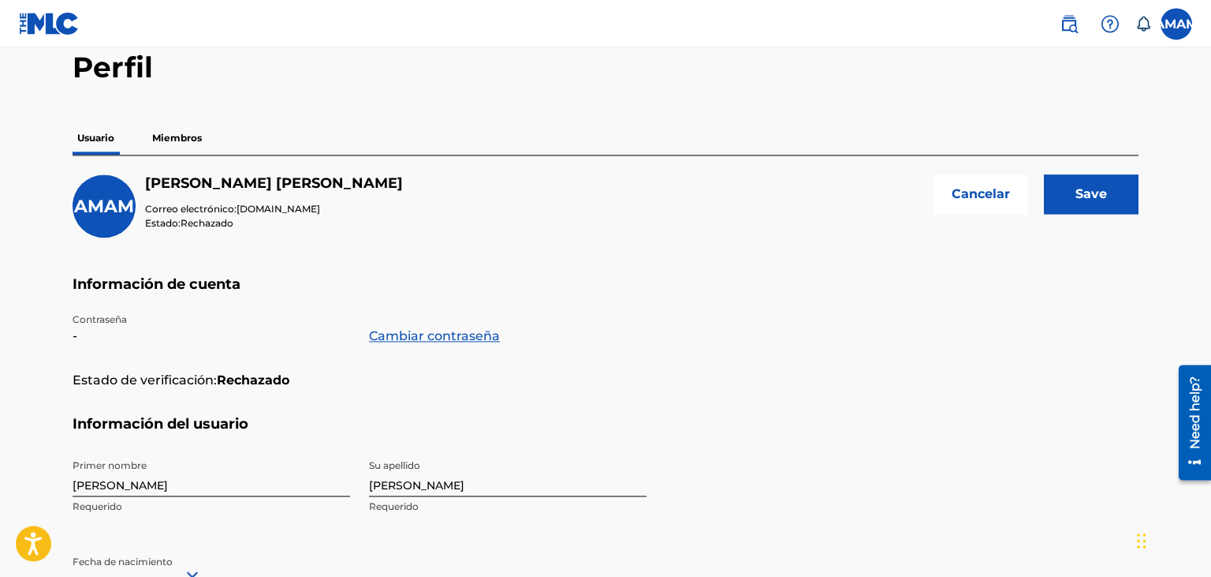
type input "guayas"
click at [1081, 202] on input "Save" at bounding box center [1091, 193] width 95 height 39
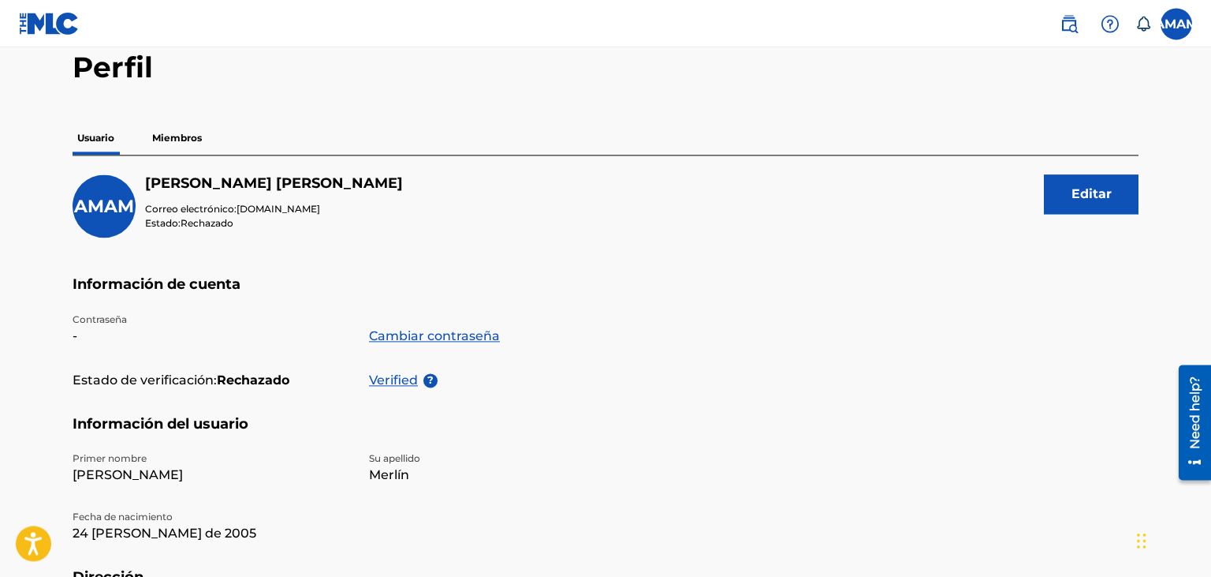
click at [46, 28] on img at bounding box center [49, 23] width 61 height 23
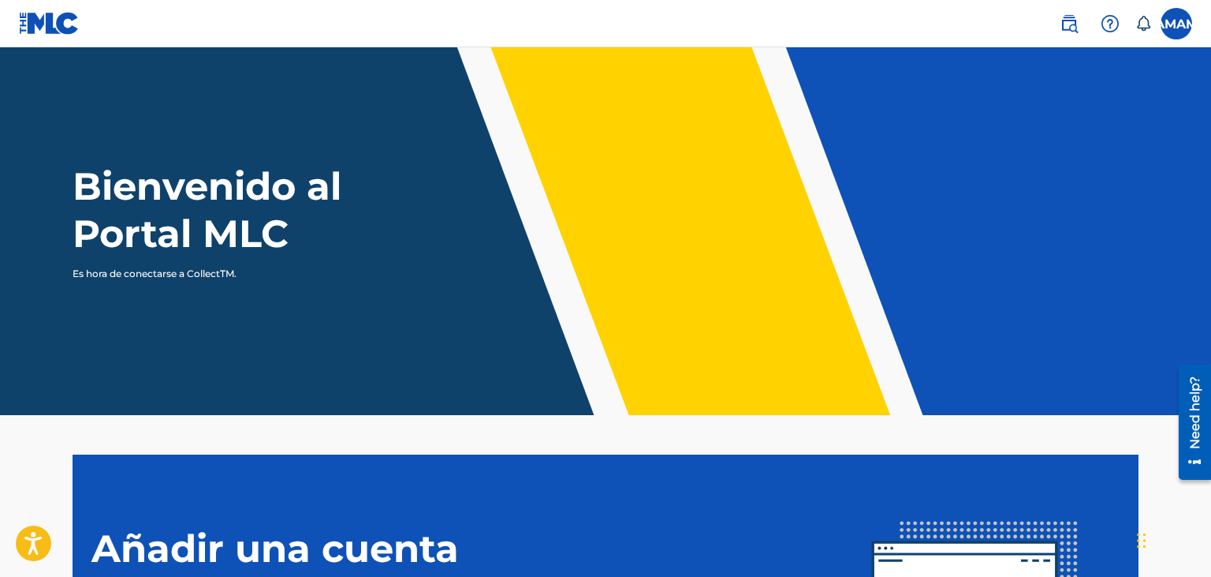
click at [461, 248] on div "Bienvenido al Portal MLC Es hora de conectarse a CollectTM." at bounding box center [606, 221] width 1104 height 118
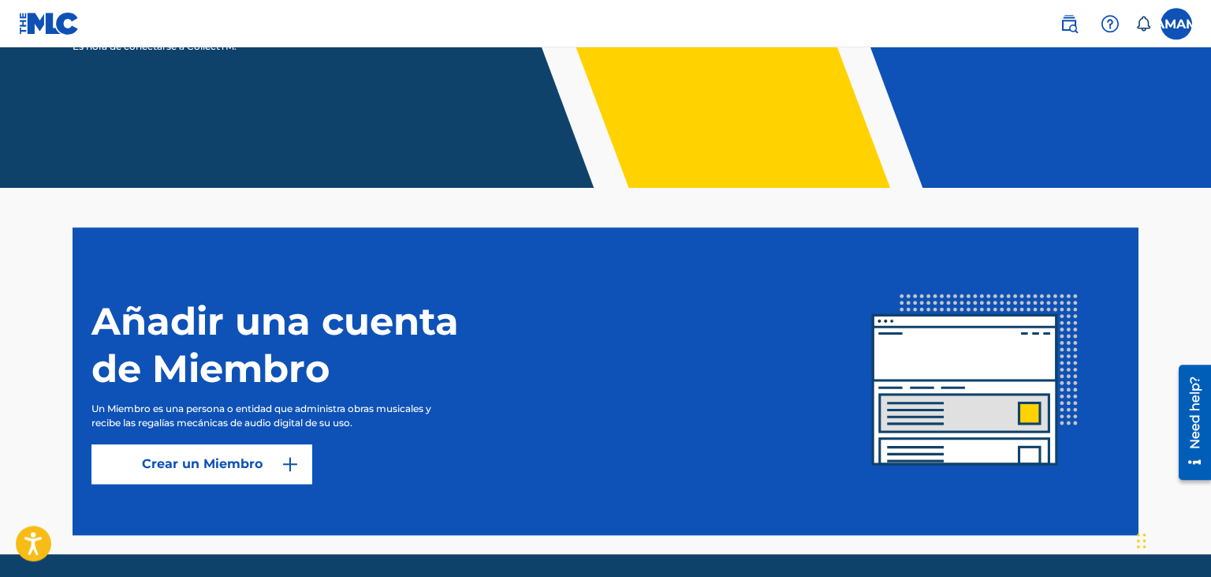
scroll to position [280, 0]
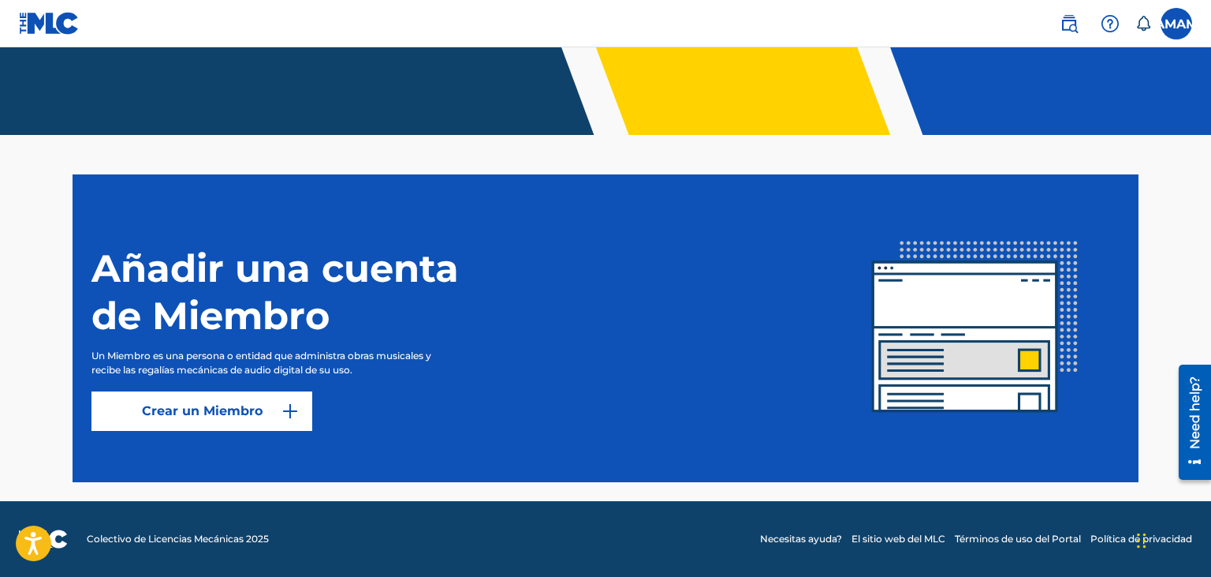
click at [309, 411] on button "Crear un Miembro" at bounding box center [201, 410] width 221 height 39
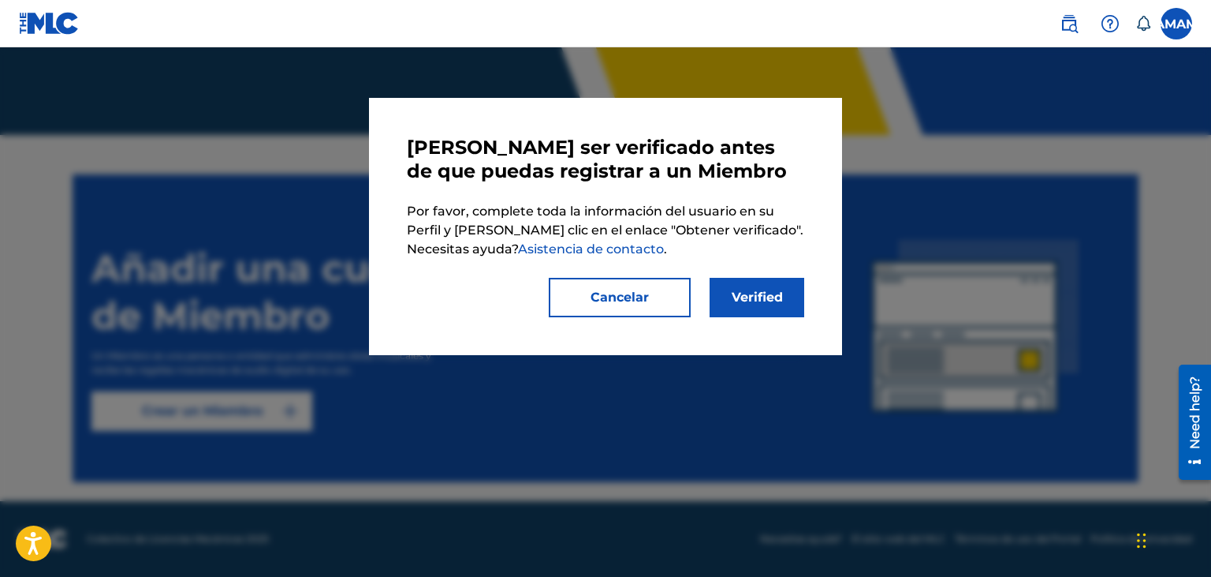
click at [758, 290] on link "Verified" at bounding box center [757, 297] width 95 height 39
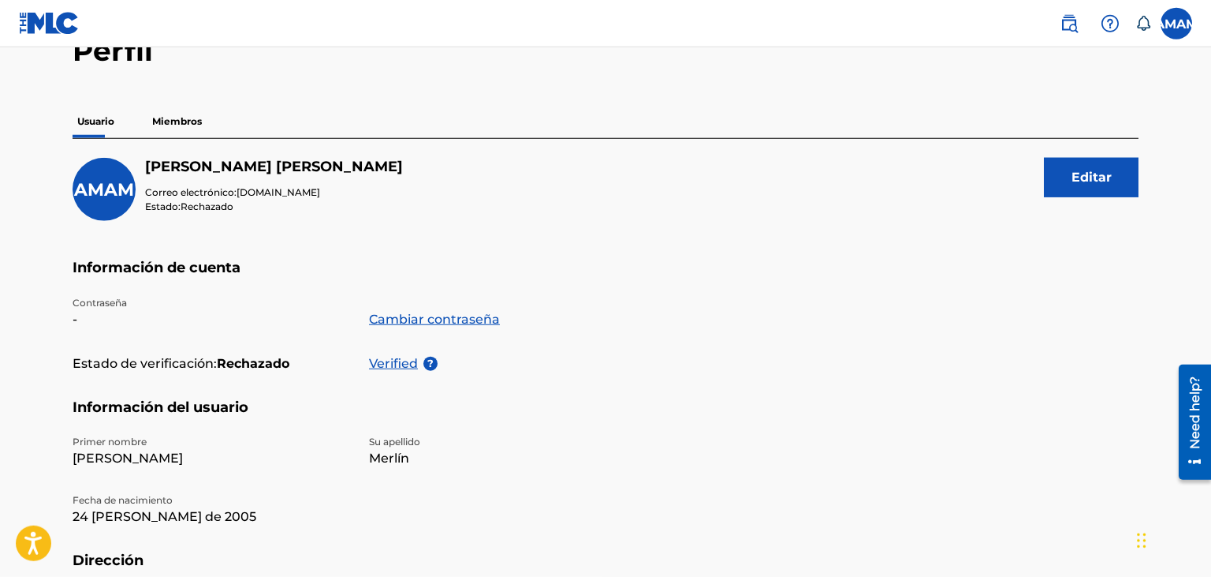
scroll to position [57, 0]
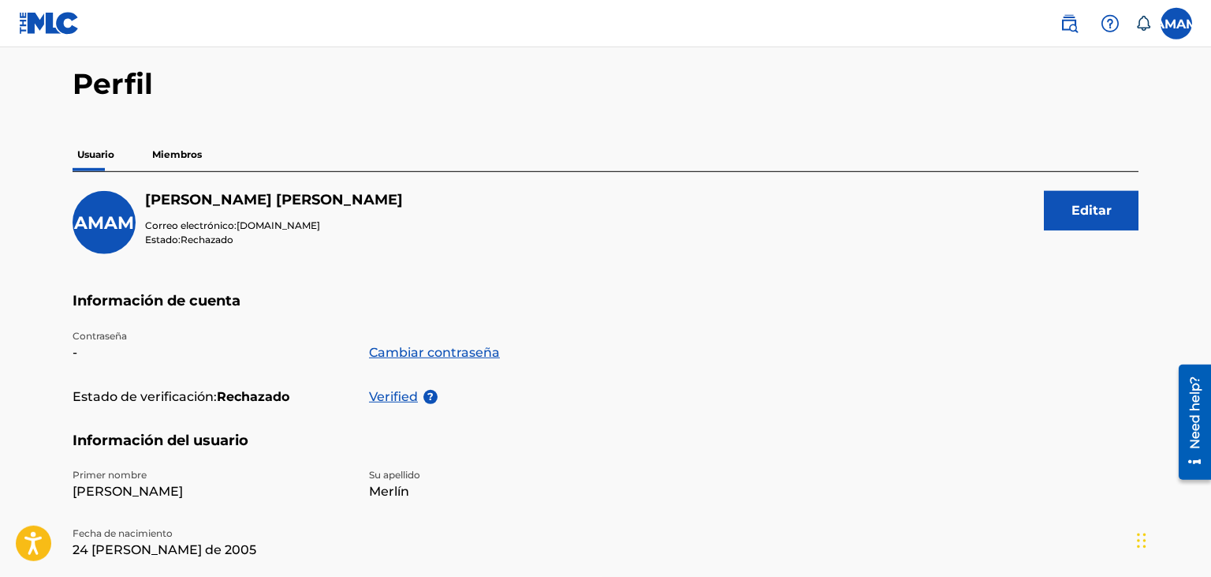
click at [146, 159] on div "Usuario Miembros" at bounding box center [606, 154] width 1066 height 33
click at [196, 157] on p "Miembros" at bounding box center [176, 154] width 59 height 33
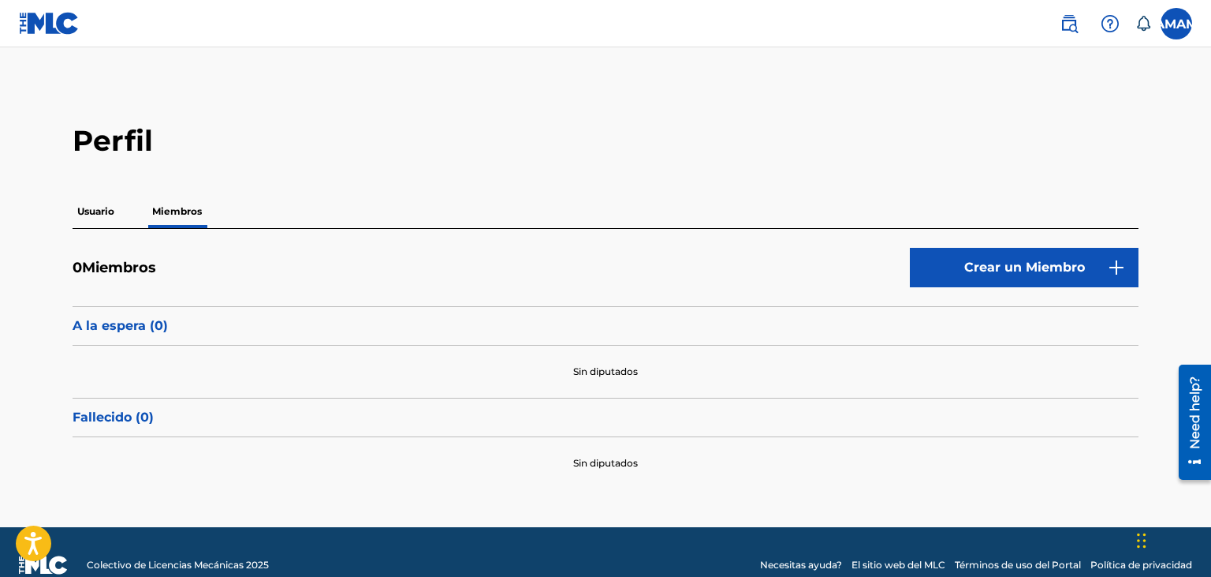
click at [943, 261] on button "Crear un Miembro" at bounding box center [1024, 267] width 229 height 39
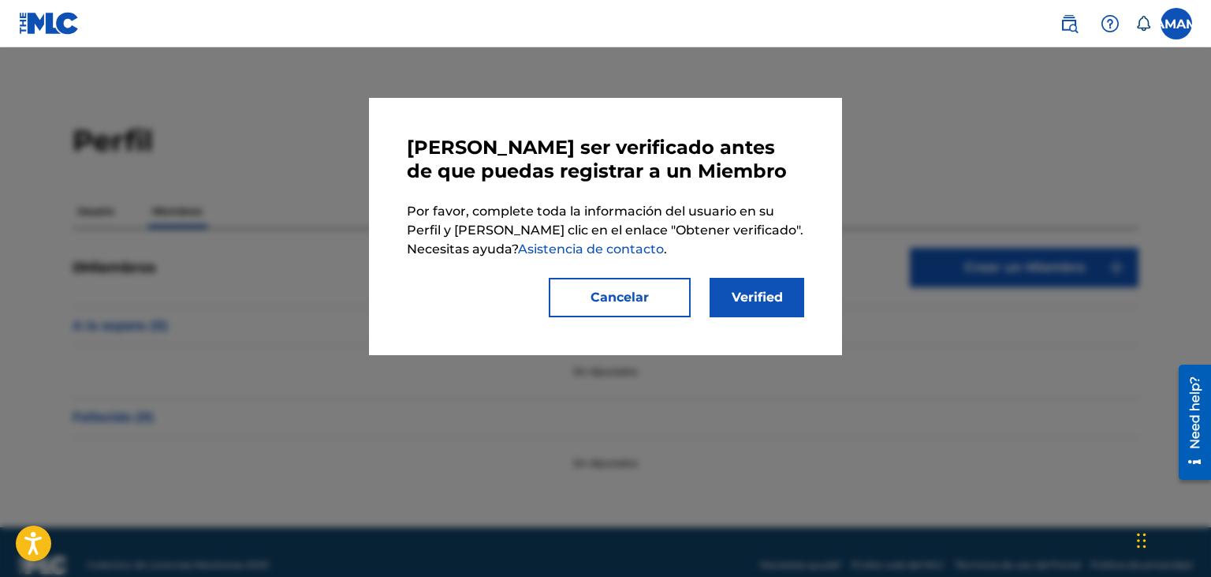
click at [770, 308] on link "Verified" at bounding box center [757, 297] width 95 height 39
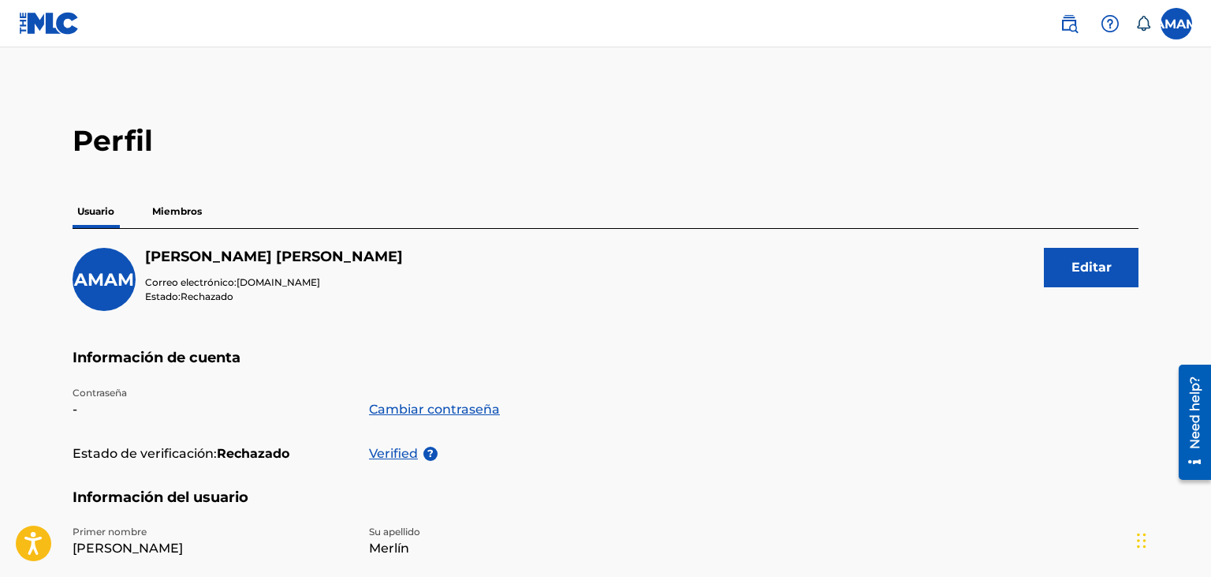
scroll to position [322, 0]
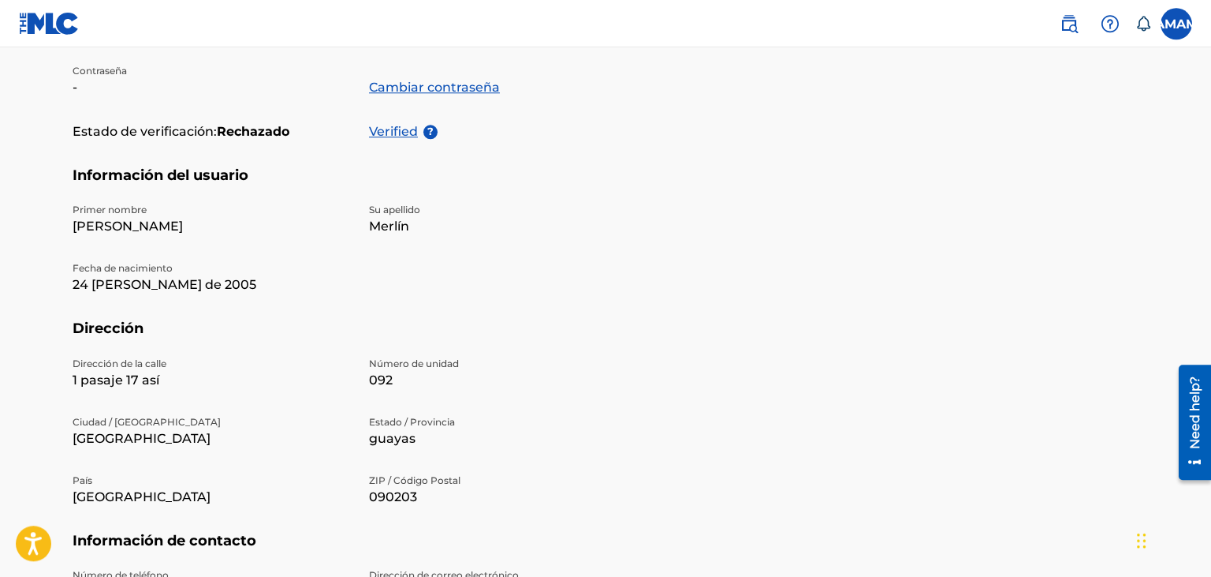
click at [393, 136] on p "Verified" at bounding box center [396, 131] width 54 height 19
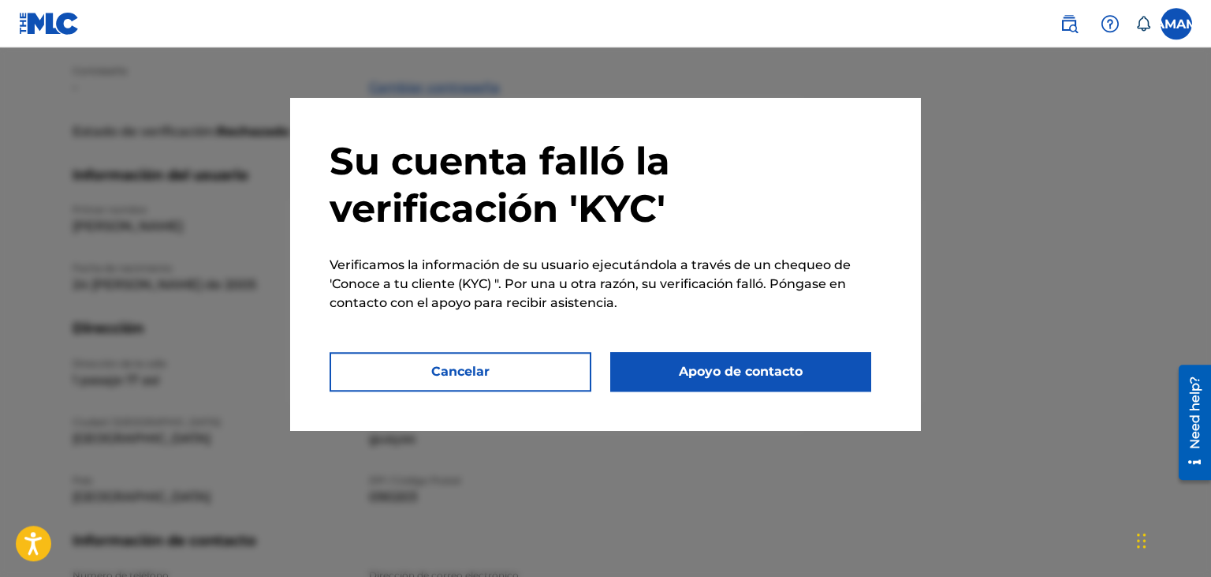
click at [710, 373] on button "Apoyo de contacto" at bounding box center [741, 371] width 262 height 39
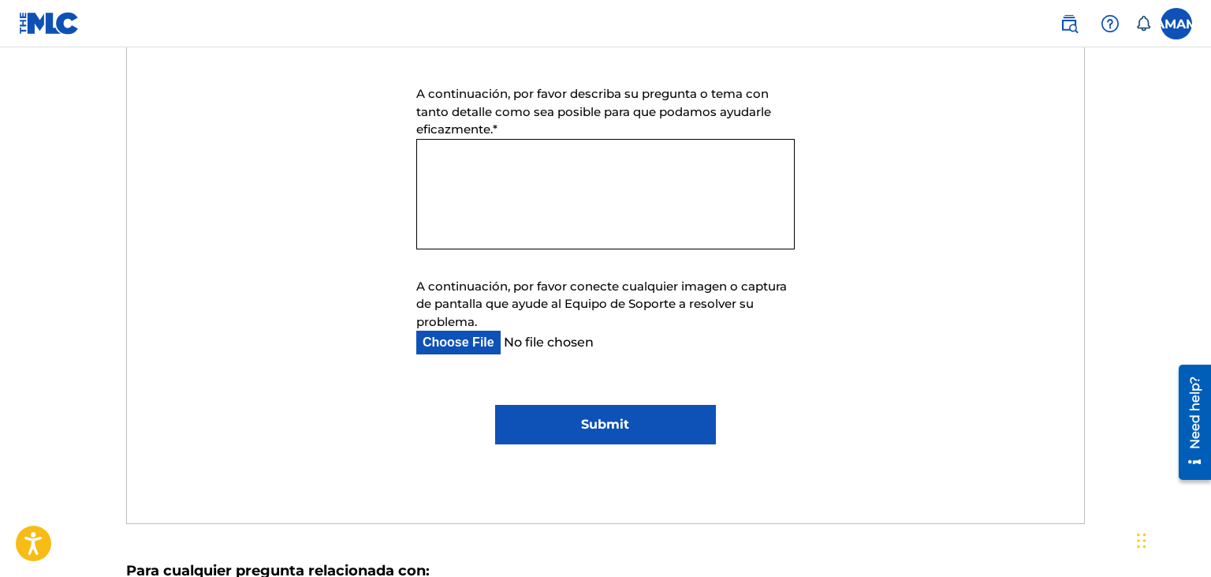
scroll to position [1000, 0]
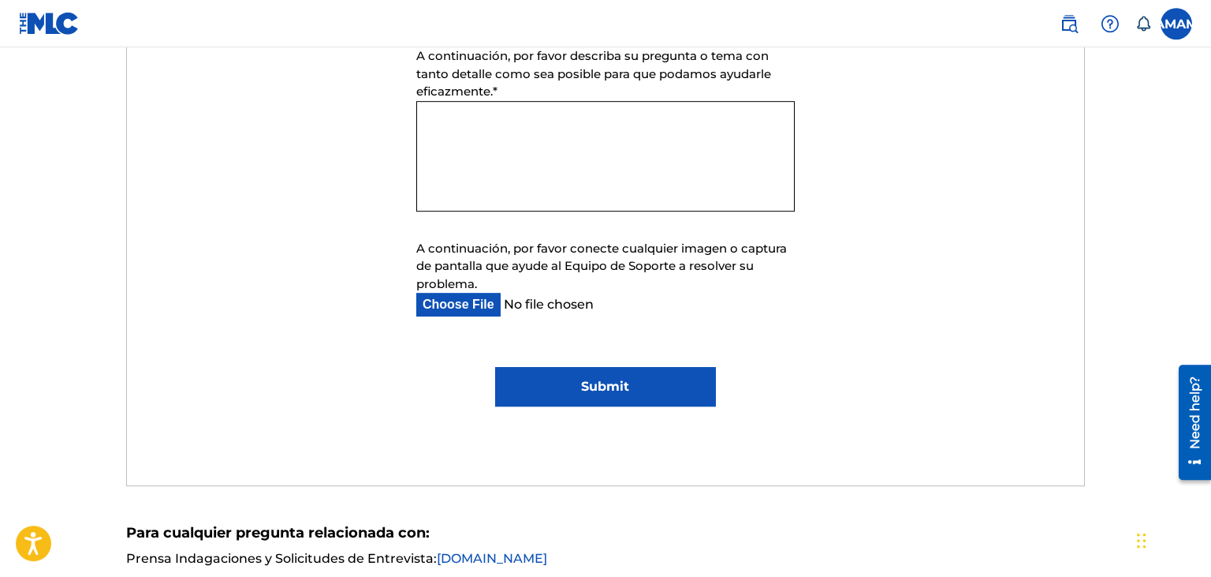
click at [670, 397] on input "Submit" at bounding box center [605, 386] width 220 height 39
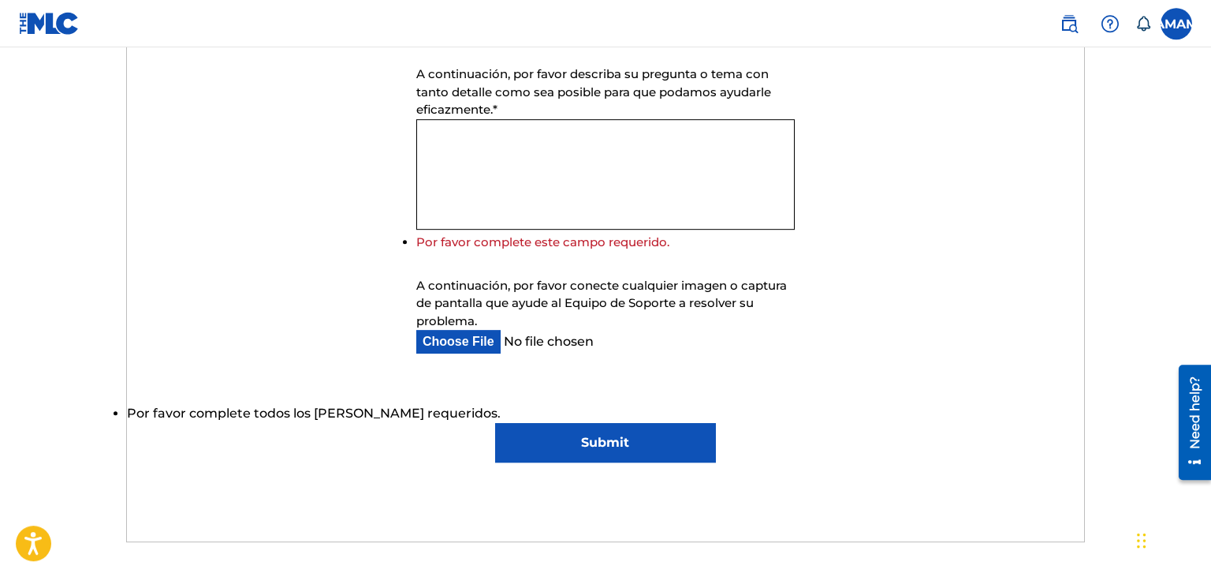
click at [566, 164] on textarea "A continuación, por favor describa su pregunta o tema con tanto detalle como se…" at bounding box center [605, 174] width 379 height 110
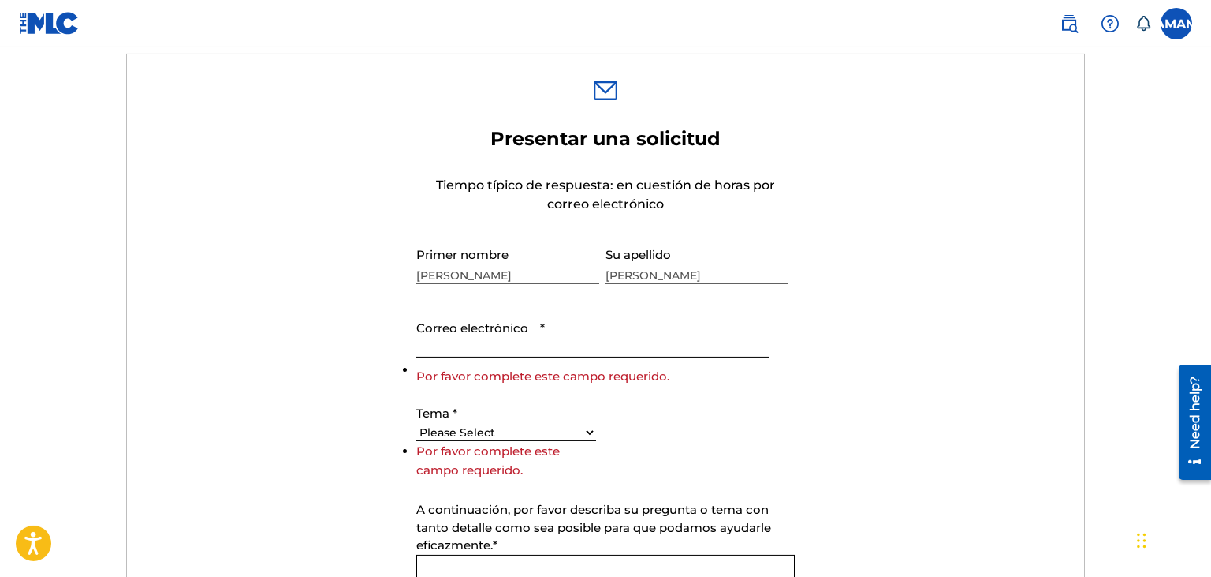
scroll to position [499, 0]
